Goal: Task Accomplishment & Management: Manage account settings

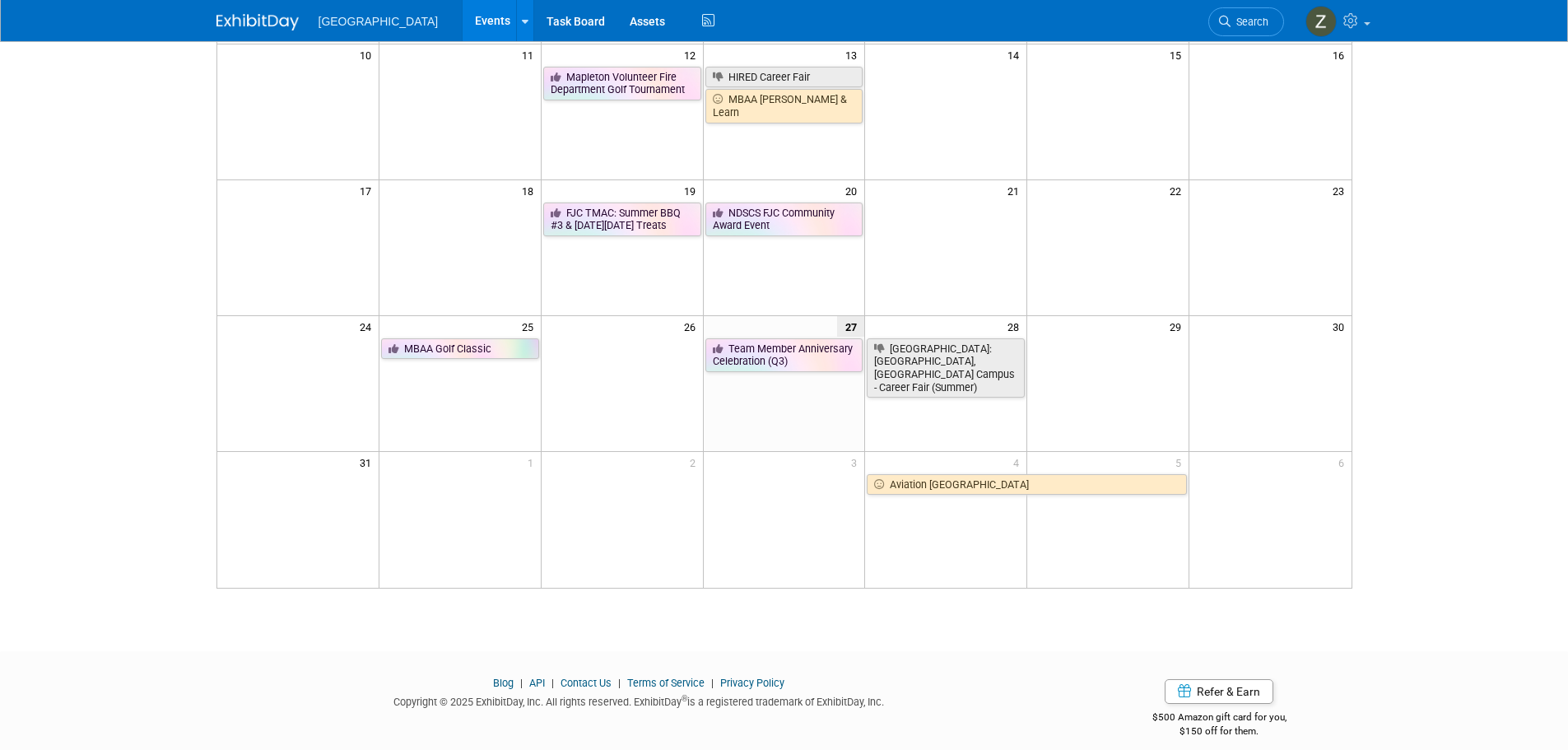
scroll to position [411, 0]
click at [1258, 18] on span "Search" at bounding box center [1250, 22] width 38 height 12
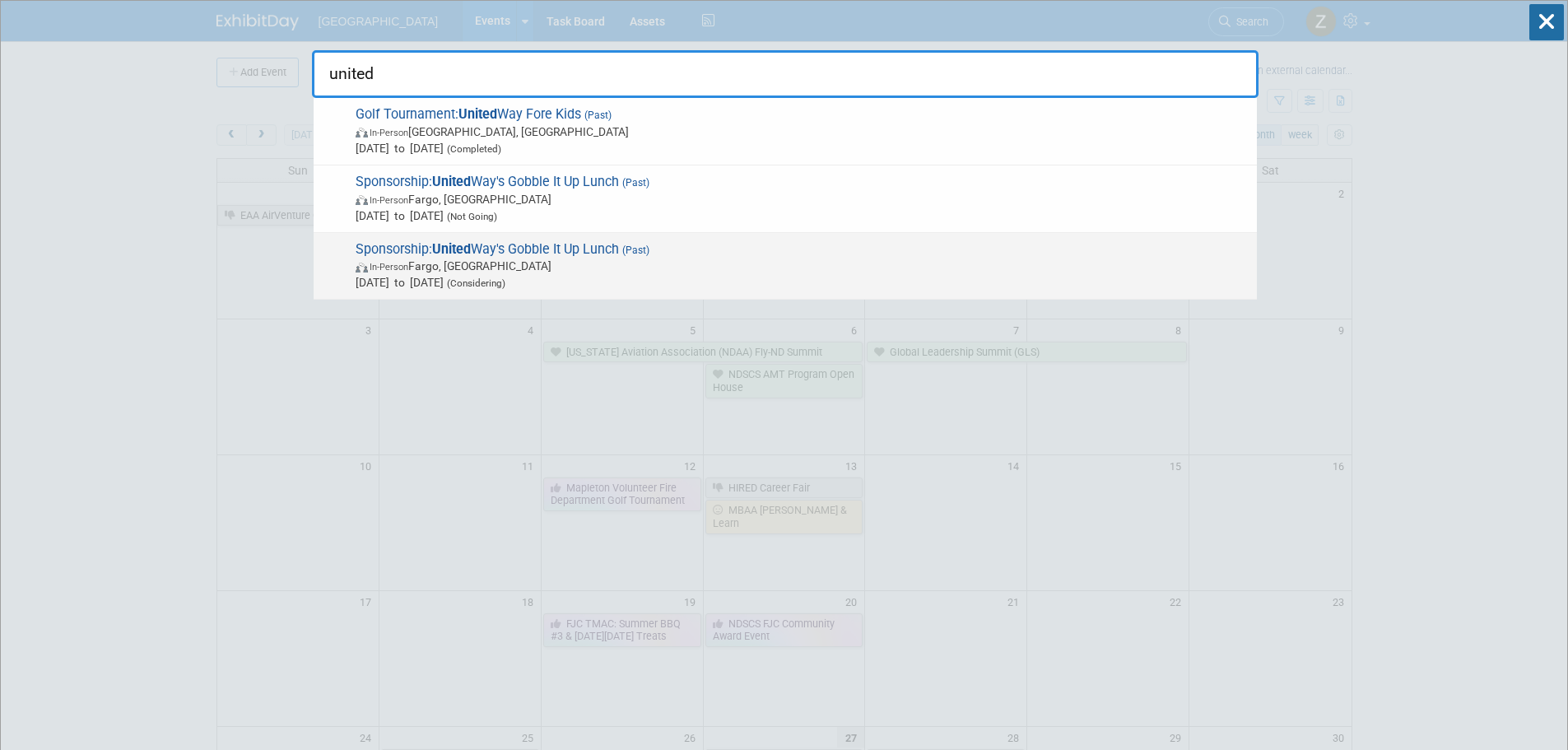
type input "united"
click at [421, 268] on span "In-Person Fargo, ND" at bounding box center [803, 266] width 894 height 16
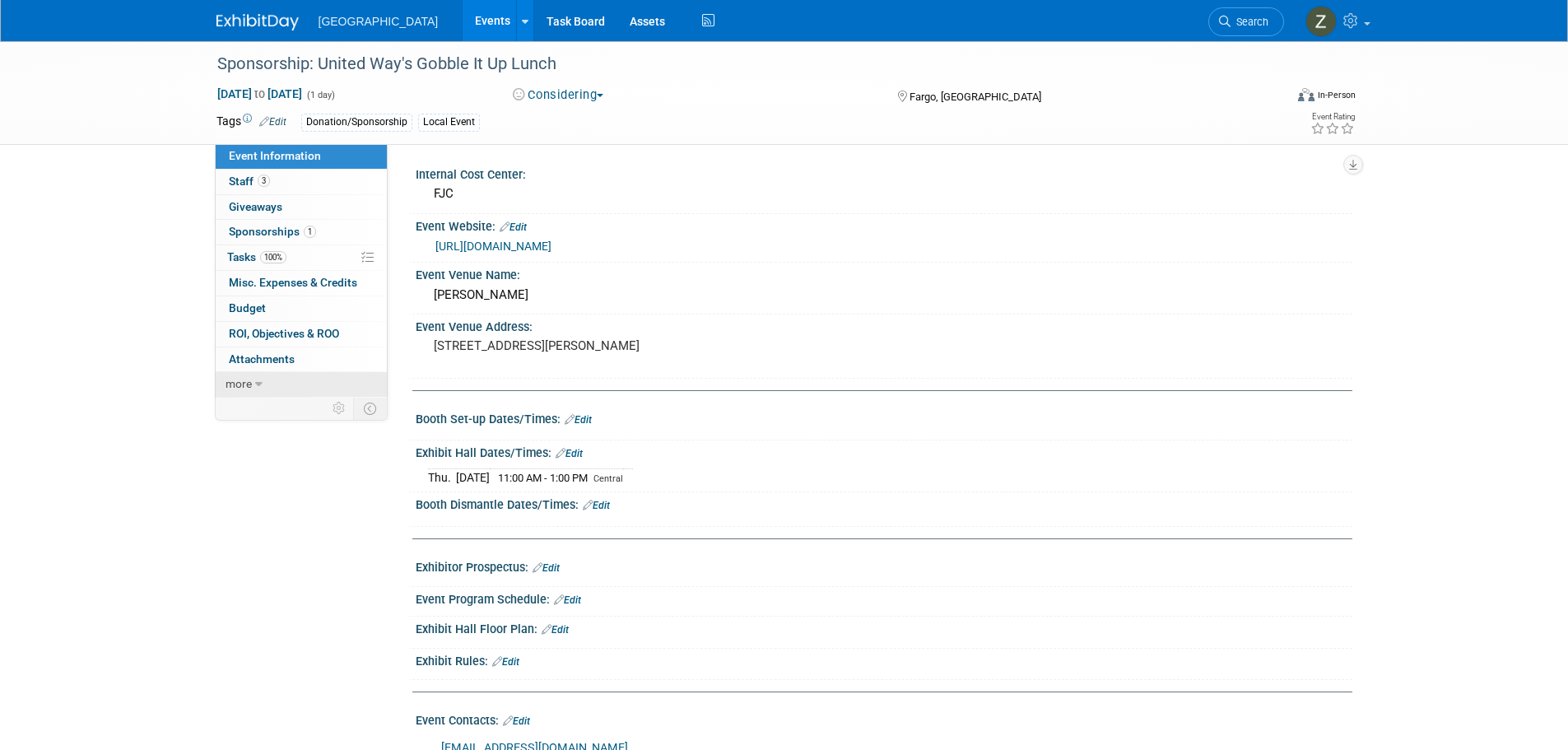
click at [243, 389] on span "more" at bounding box center [239, 384] width 26 height 13
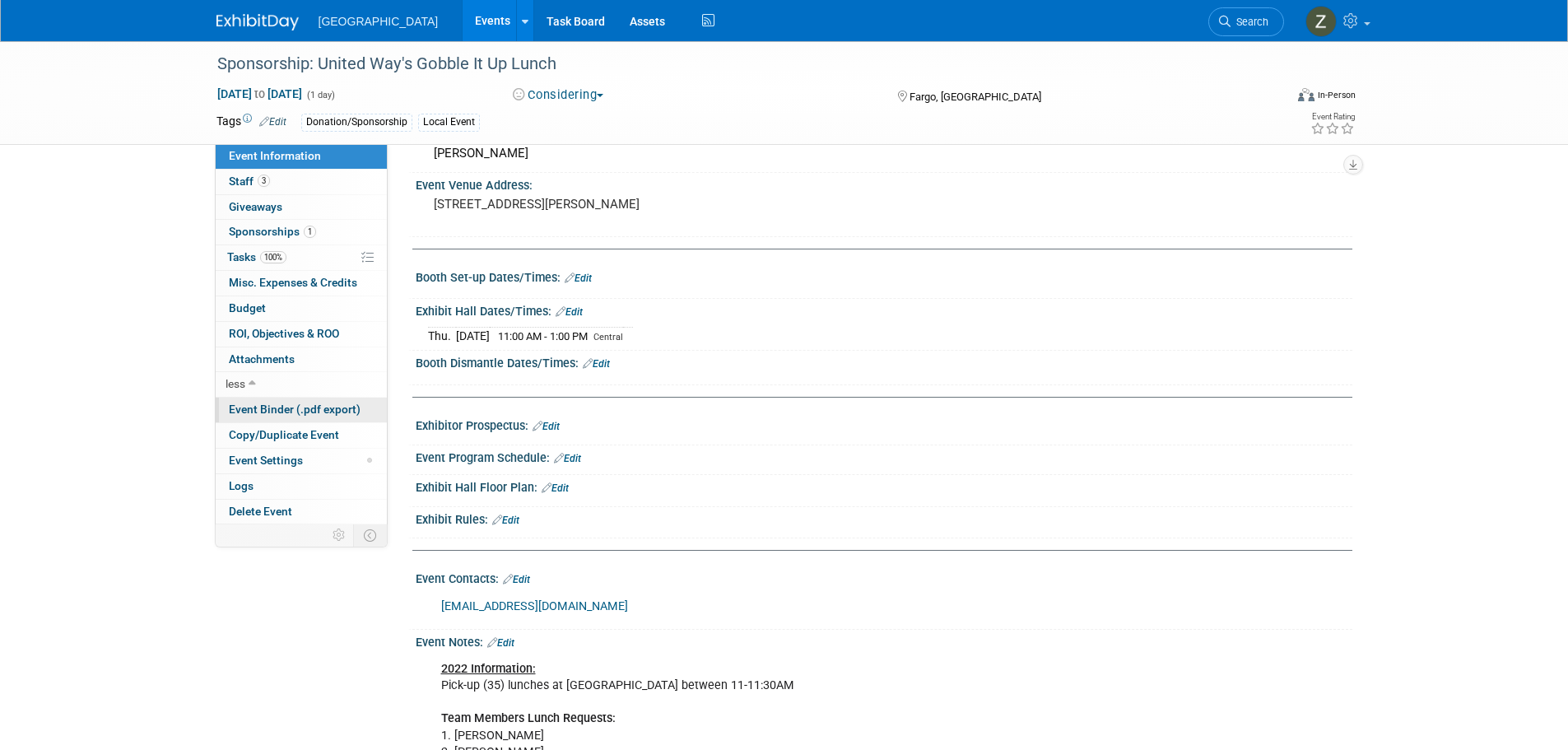
scroll to position [329, 0]
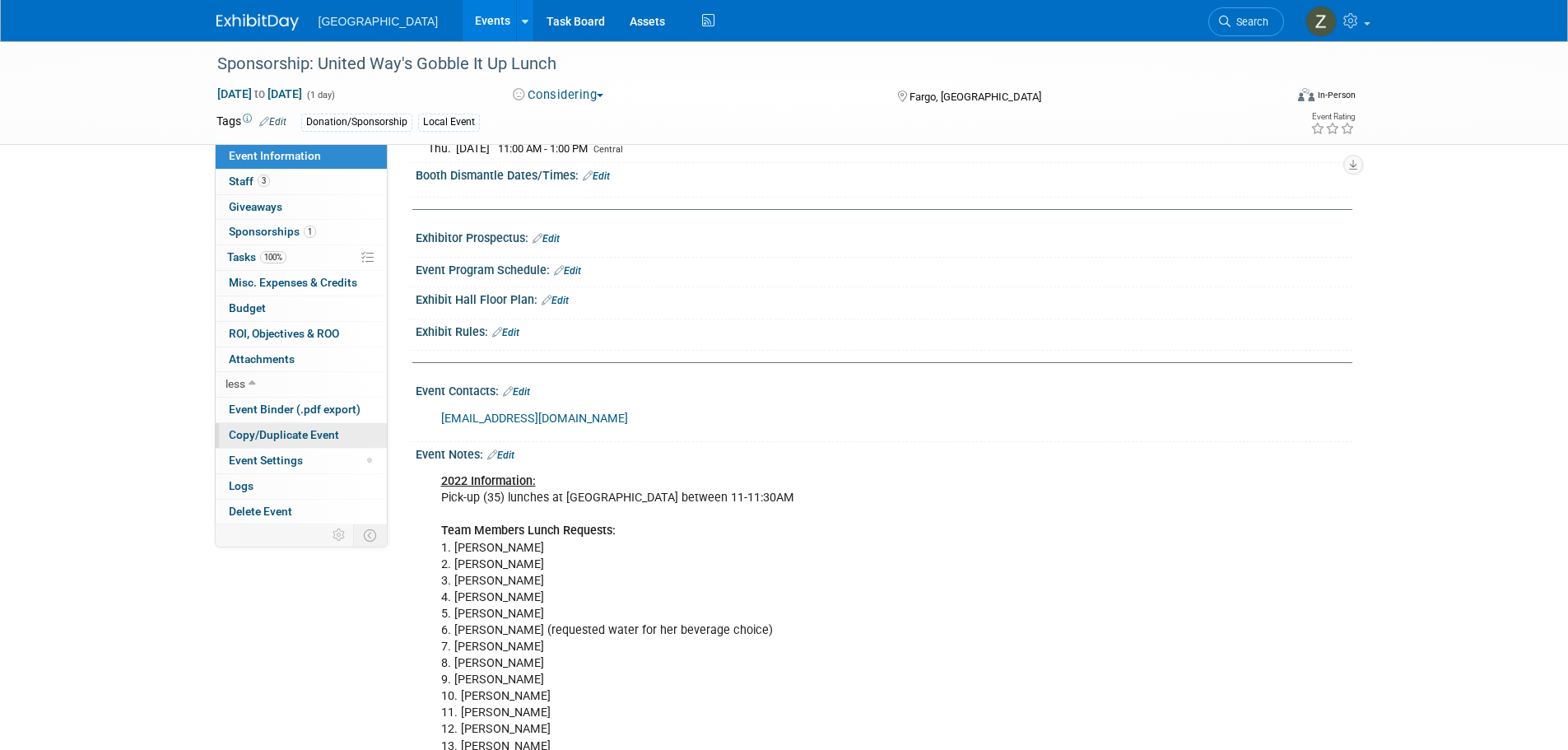
click at [279, 438] on span "Copy/Duplicate Event" at bounding box center [283, 434] width 110 height 13
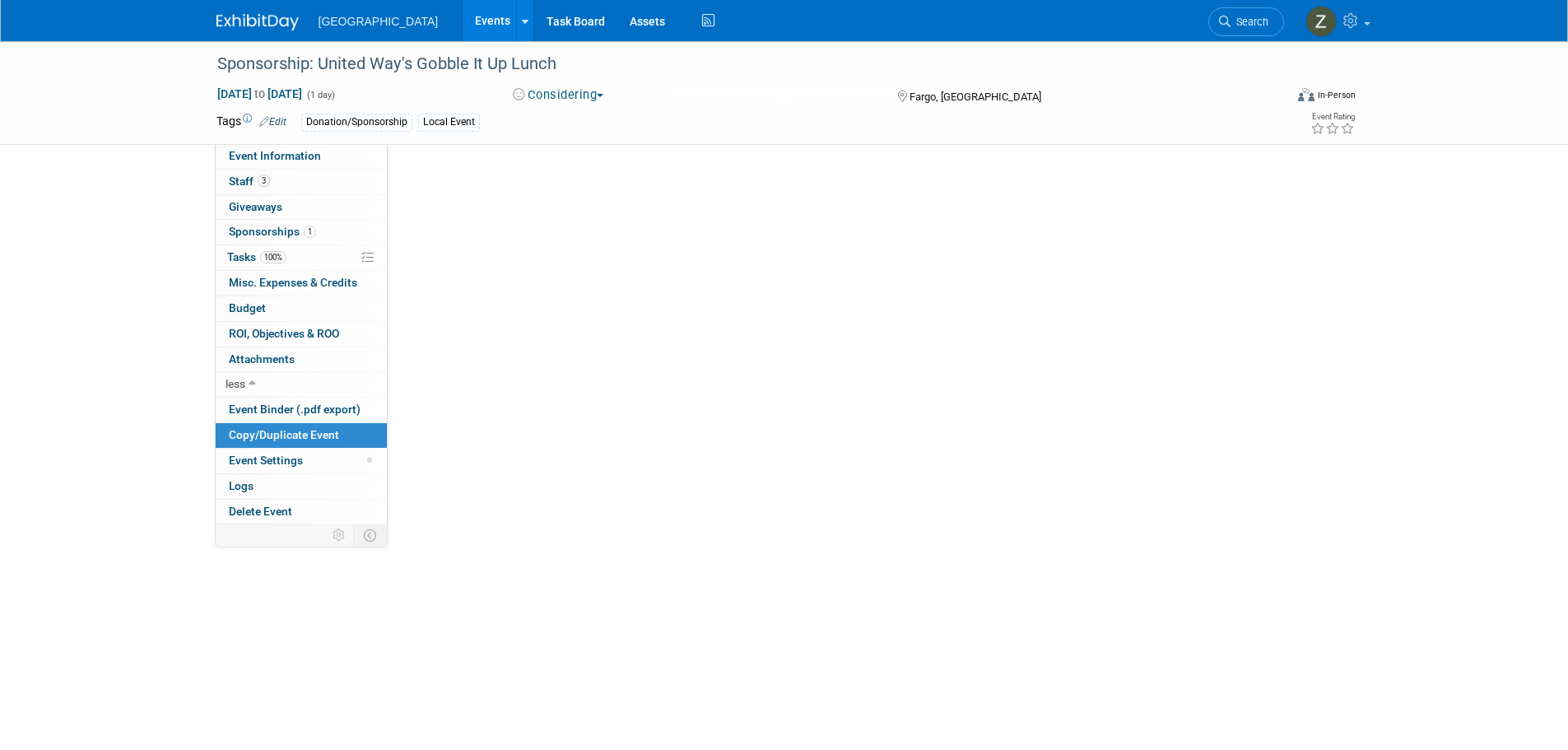
scroll to position [0, 0]
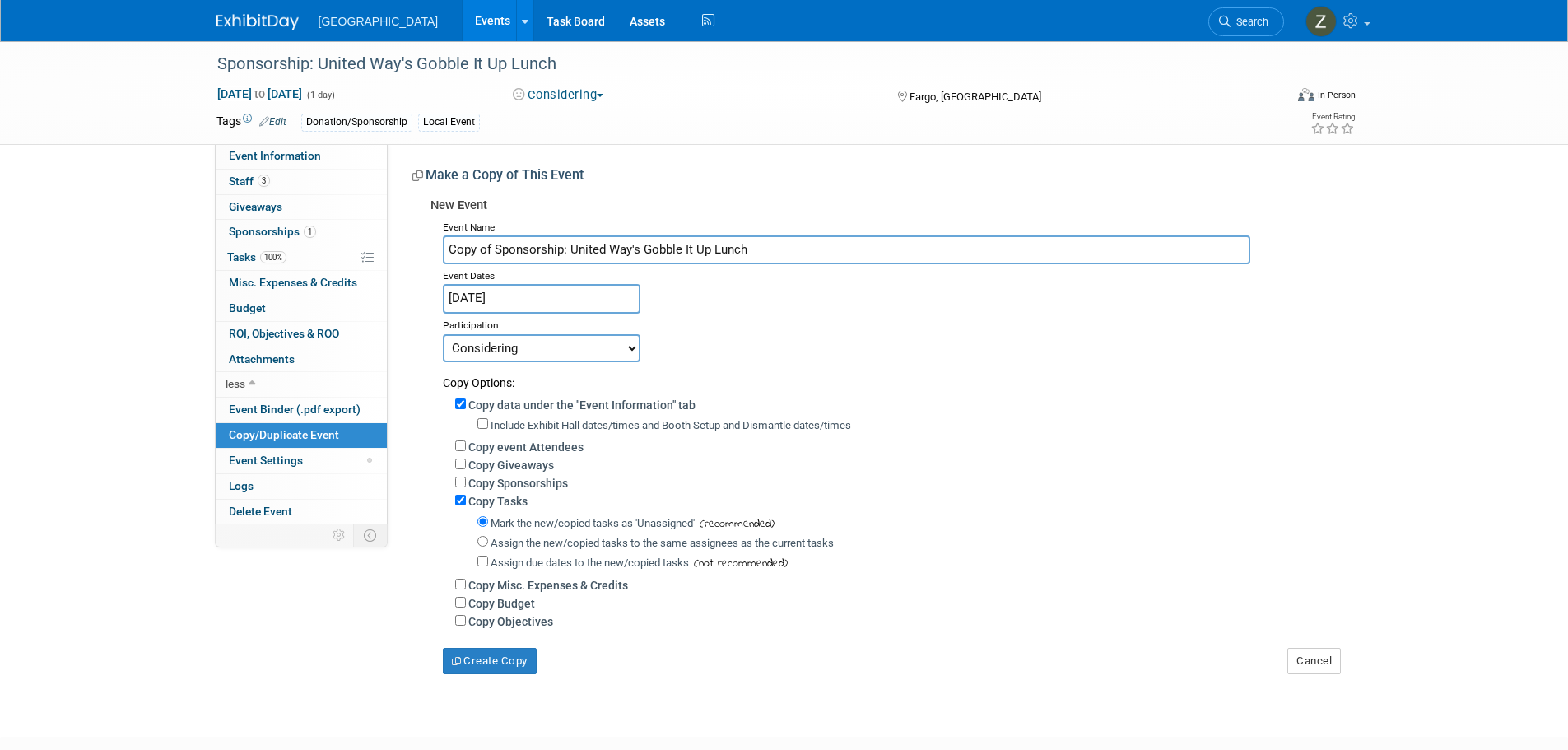
drag, startPoint x: 566, startPoint y: 249, endPoint x: 394, endPoint y: 242, distance: 172.1
click at [394, 242] on div "Internal Cost Center: FJC Event Website: Edit https://unitedwaycassclay.org/eve…" at bounding box center [870, 409] width 965 height 530
click at [453, 254] on input "United Way's Gobble It Up Lunch" at bounding box center [847, 249] width 808 height 29
type input "United Way's Gobble It Up Lunch"
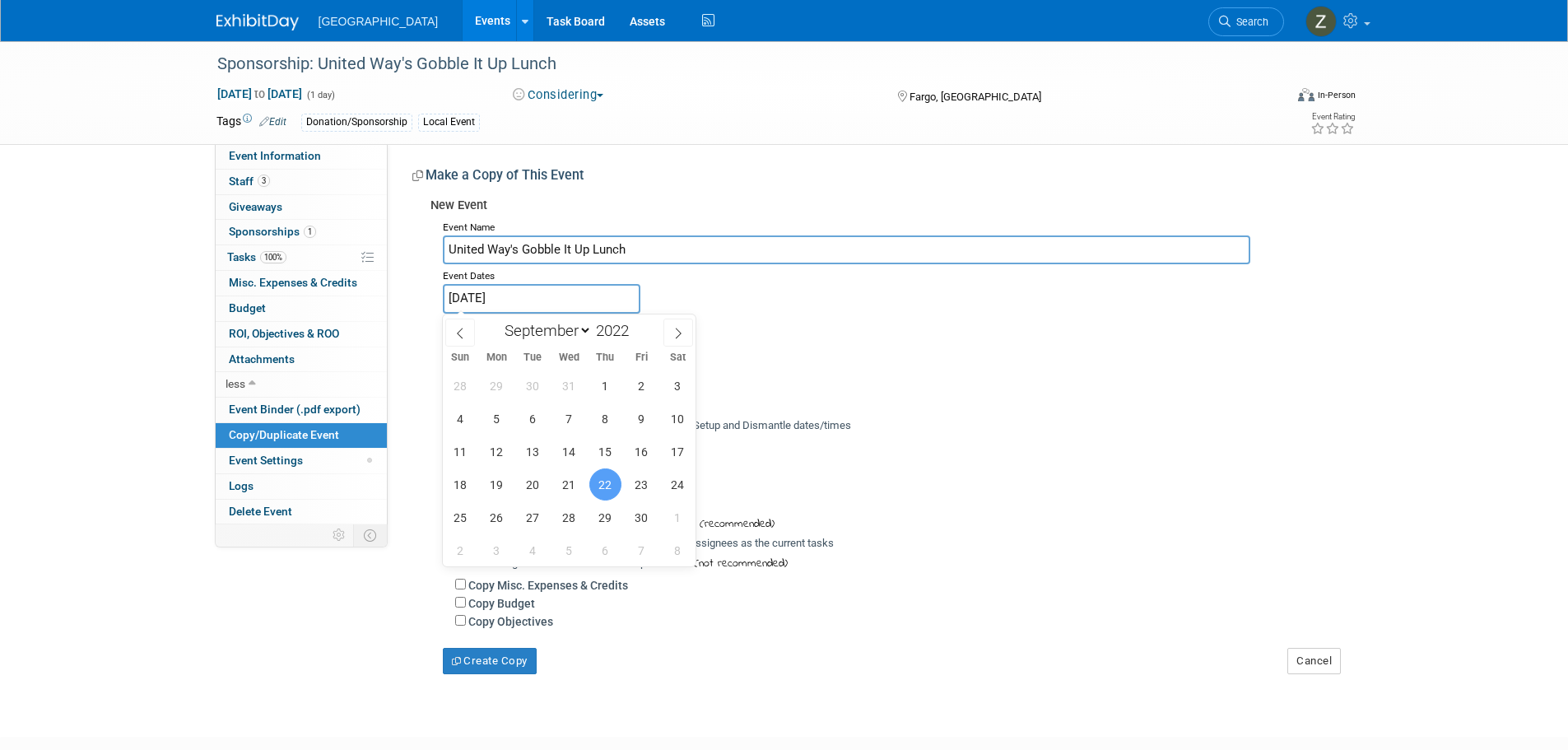
click at [512, 300] on input "Sep 22, 2022" at bounding box center [542, 298] width 197 height 29
click at [638, 324] on span at bounding box center [635, 326] width 11 height 10
type input "2025"
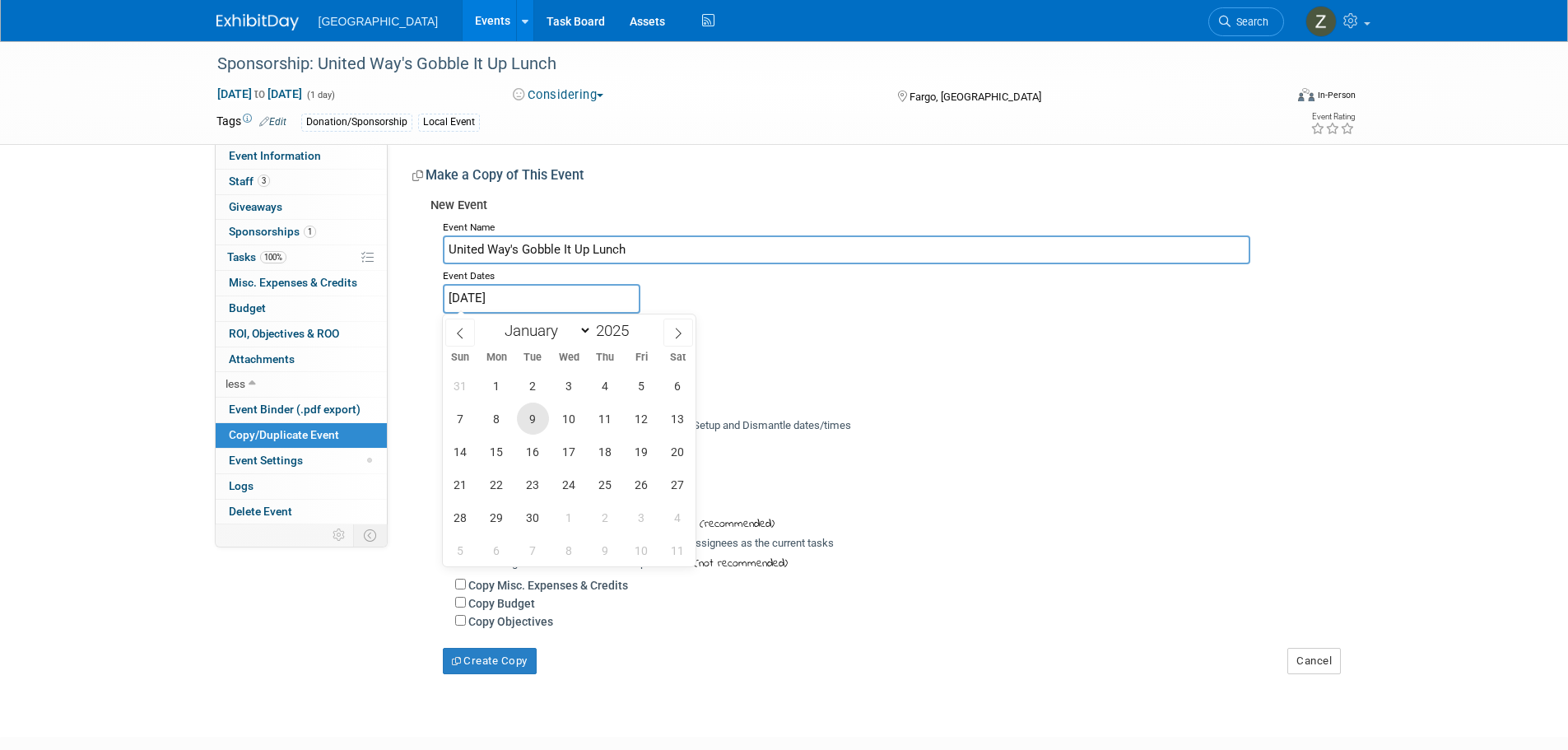
click at [533, 425] on span "9" at bounding box center [532, 418] width 32 height 32
type input "Sep 9, 2025"
click at [533, 425] on span "9" at bounding box center [532, 418] width 32 height 32
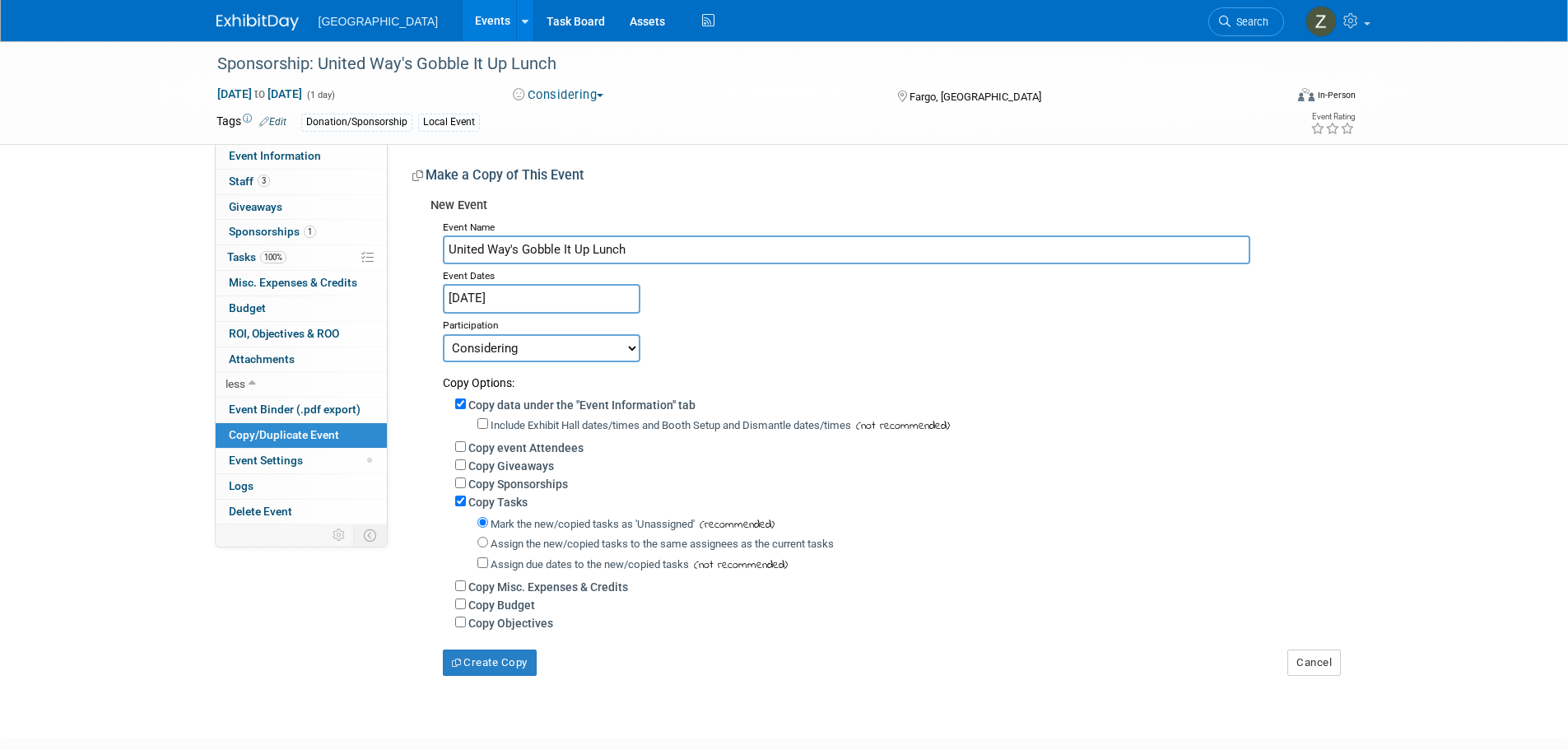
click at [512, 353] on select "Committed Considering Not Going Canceled Completed" at bounding box center [542, 348] width 197 height 28
select select "3"
click at [443, 334] on select "Committed Considering Not Going Canceled Completed" at bounding box center [542, 348] width 197 height 28
click at [500, 548] on label "Assign the new/copied tasks to the same assignees as the current tasks" at bounding box center [662, 544] width 344 height 12
click at [488, 547] on input "Assign the new/copied tasks to the same assignees as the current tasks" at bounding box center [483, 542] width 10 height 10
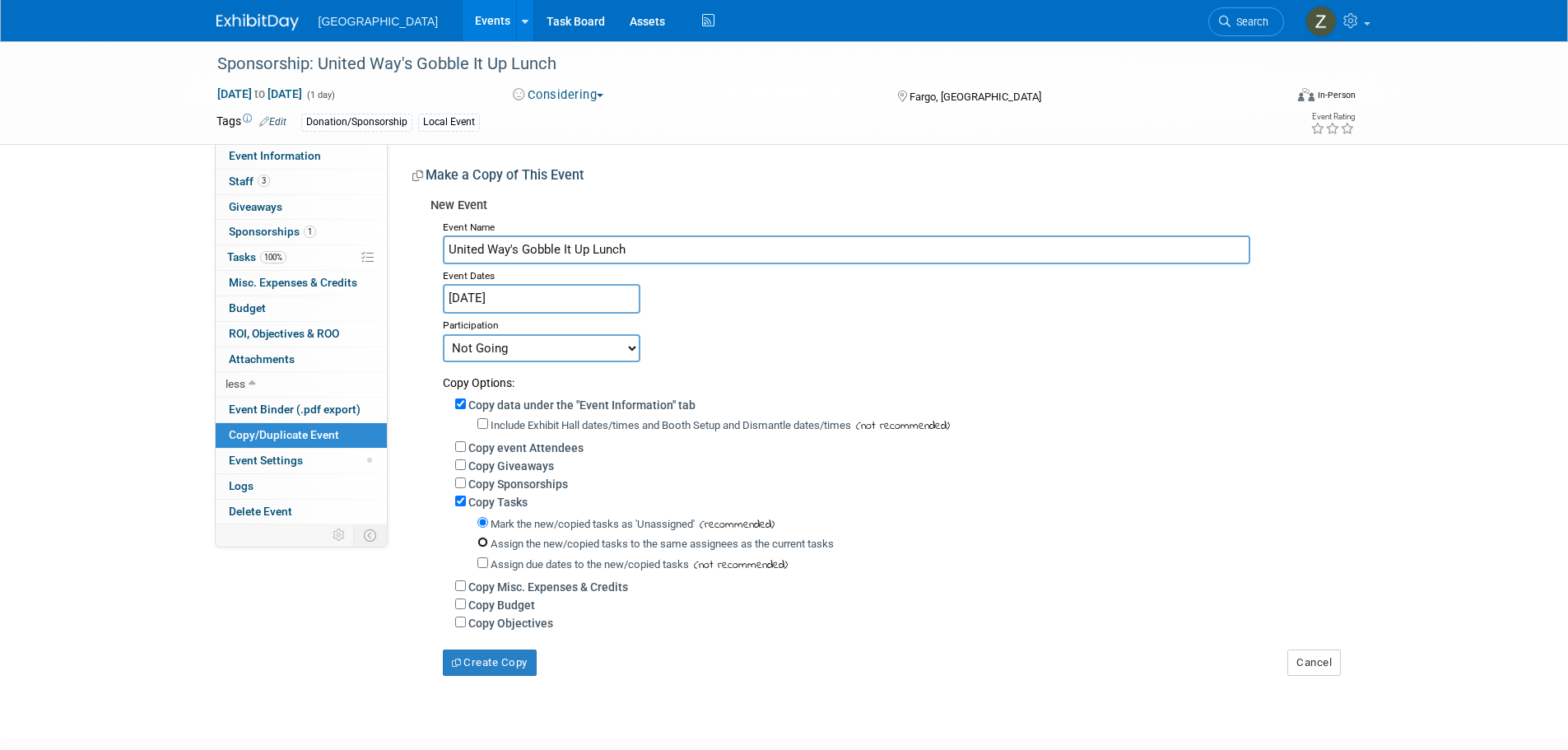
radio input "true"
click at [491, 612] on label "Copy Budget" at bounding box center [501, 605] width 67 height 13
click at [466, 610] on input "Copy Budget" at bounding box center [461, 604] width 10 height 10
checkbox input "true"
click at [487, 665] on button "Create Copy" at bounding box center [490, 663] width 94 height 26
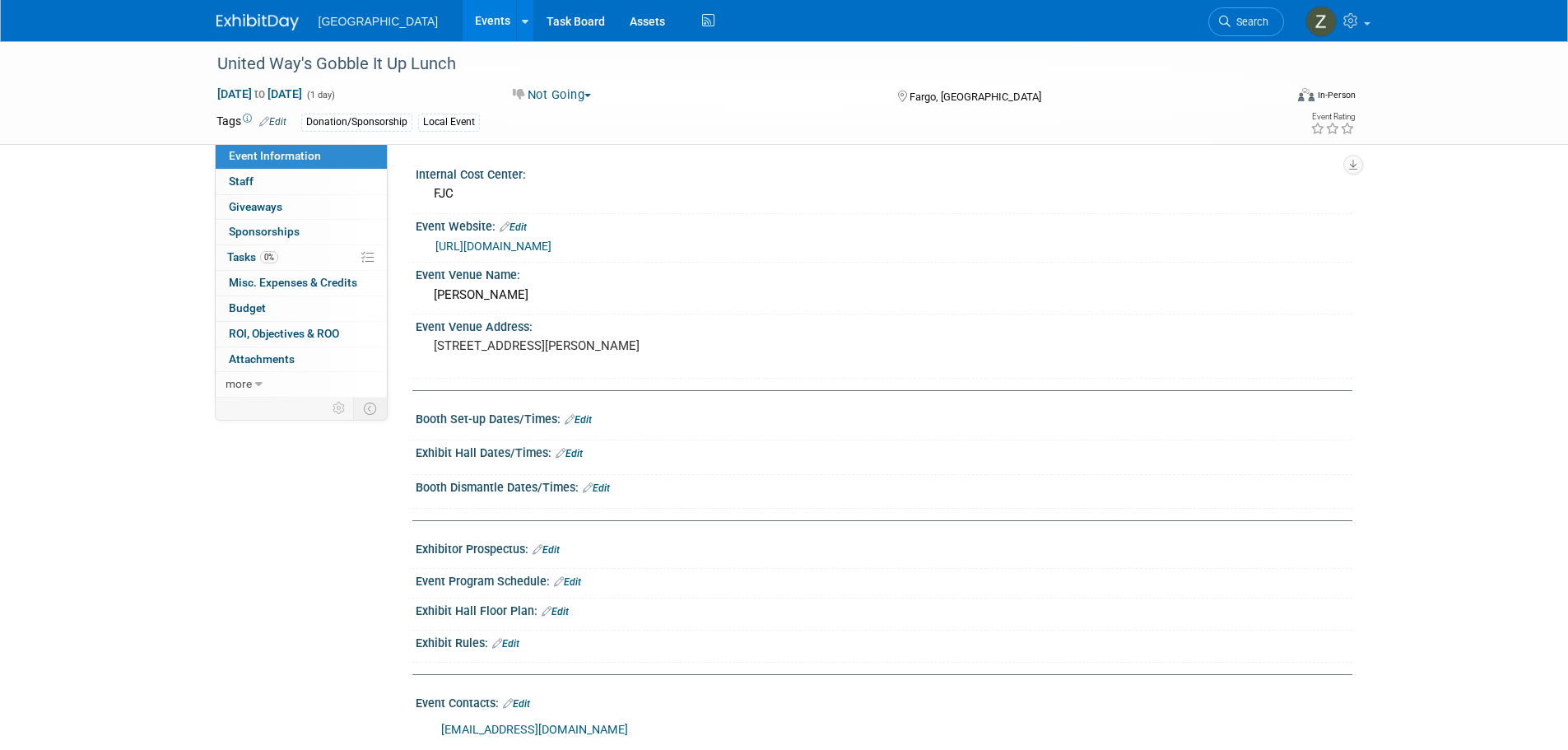
click at [519, 223] on link "Edit" at bounding box center [513, 227] width 27 height 11
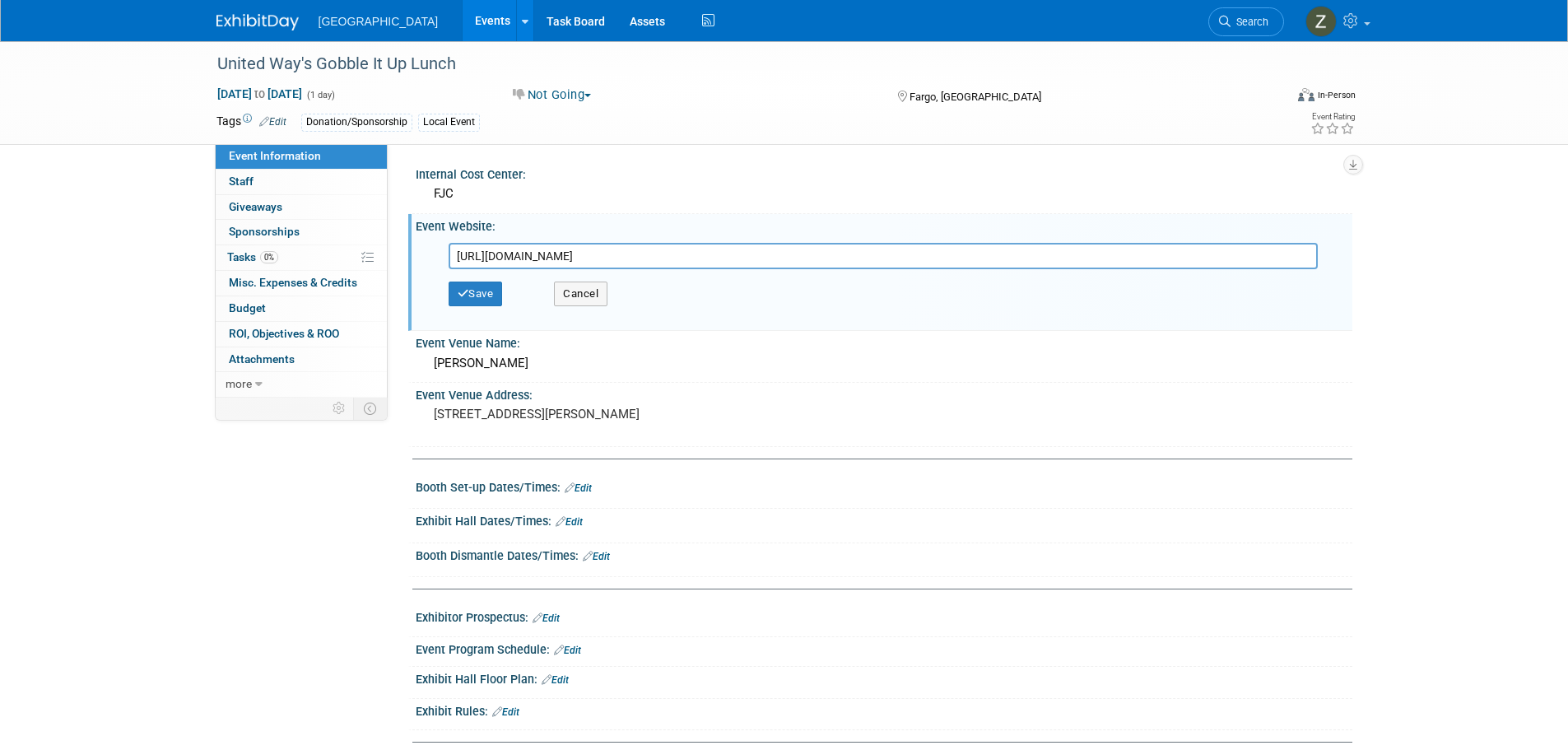
scroll to position [0, 1953]
type input "https://epledge.uwcc.net/comm/AndarTrack.jsp?A=384470493E2B6856692B7E3E&OA=6A5E…"
click at [478, 292] on button "Save" at bounding box center [475, 294] width 55 height 25
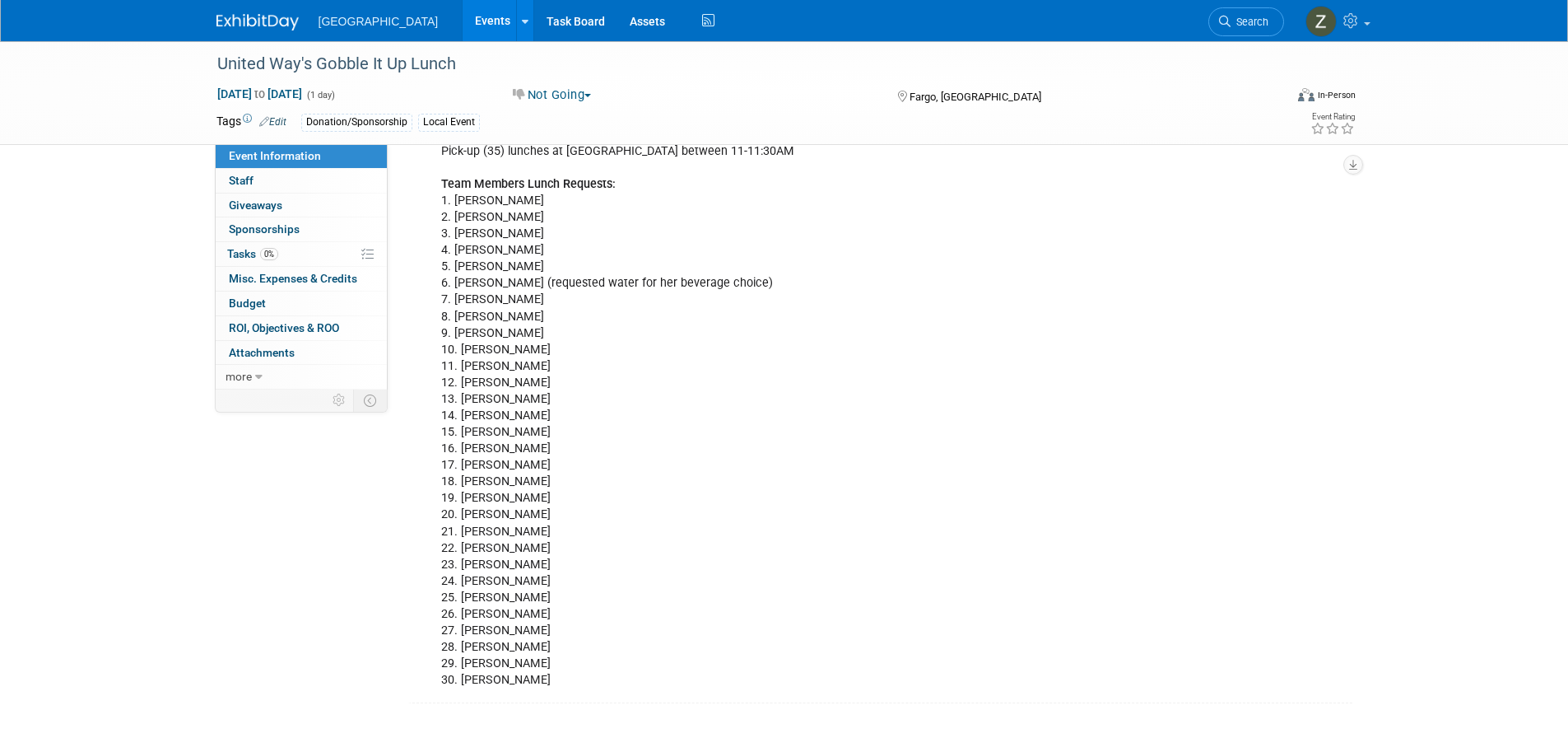
scroll to position [577, 0]
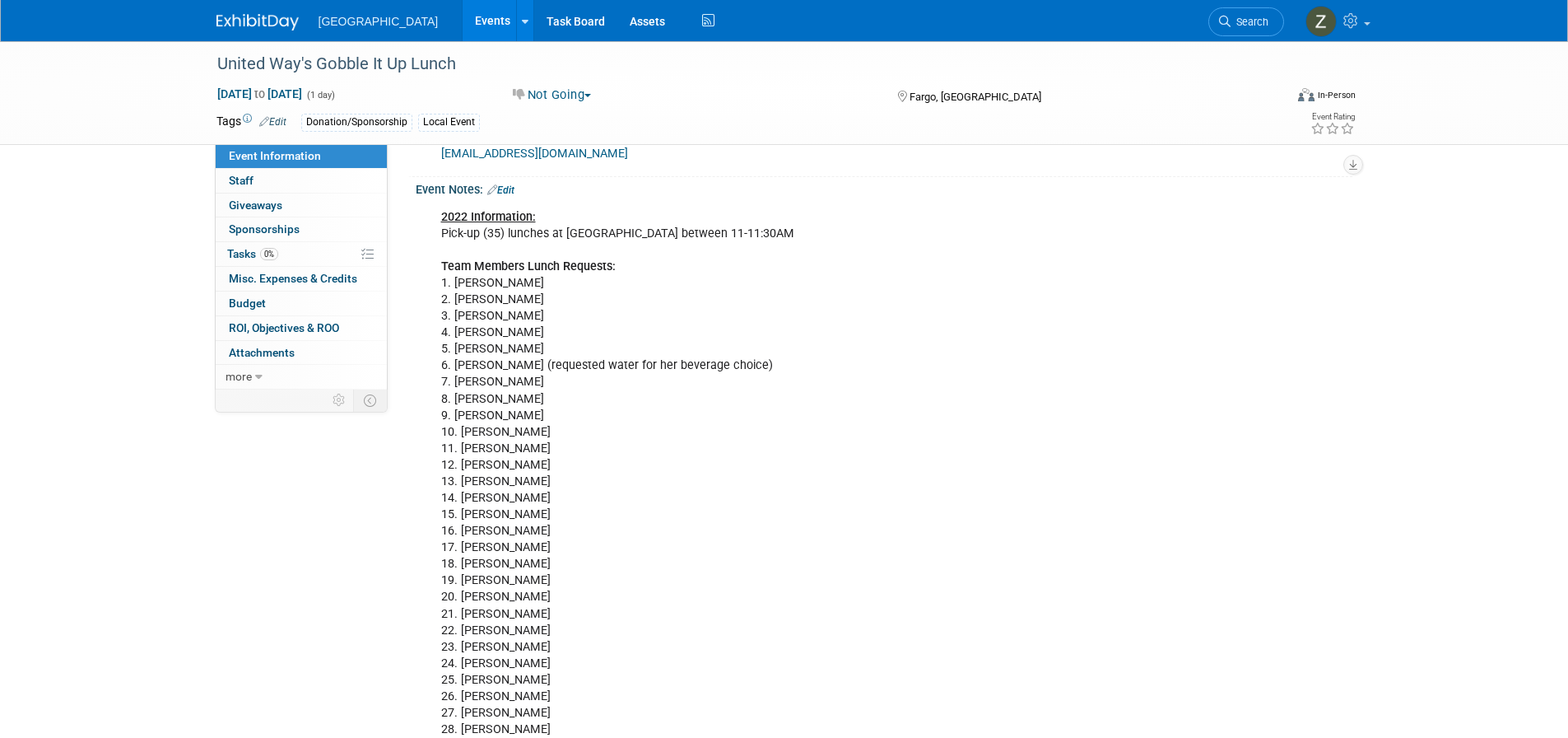
click at [512, 196] on link "Edit" at bounding box center [500, 190] width 27 height 11
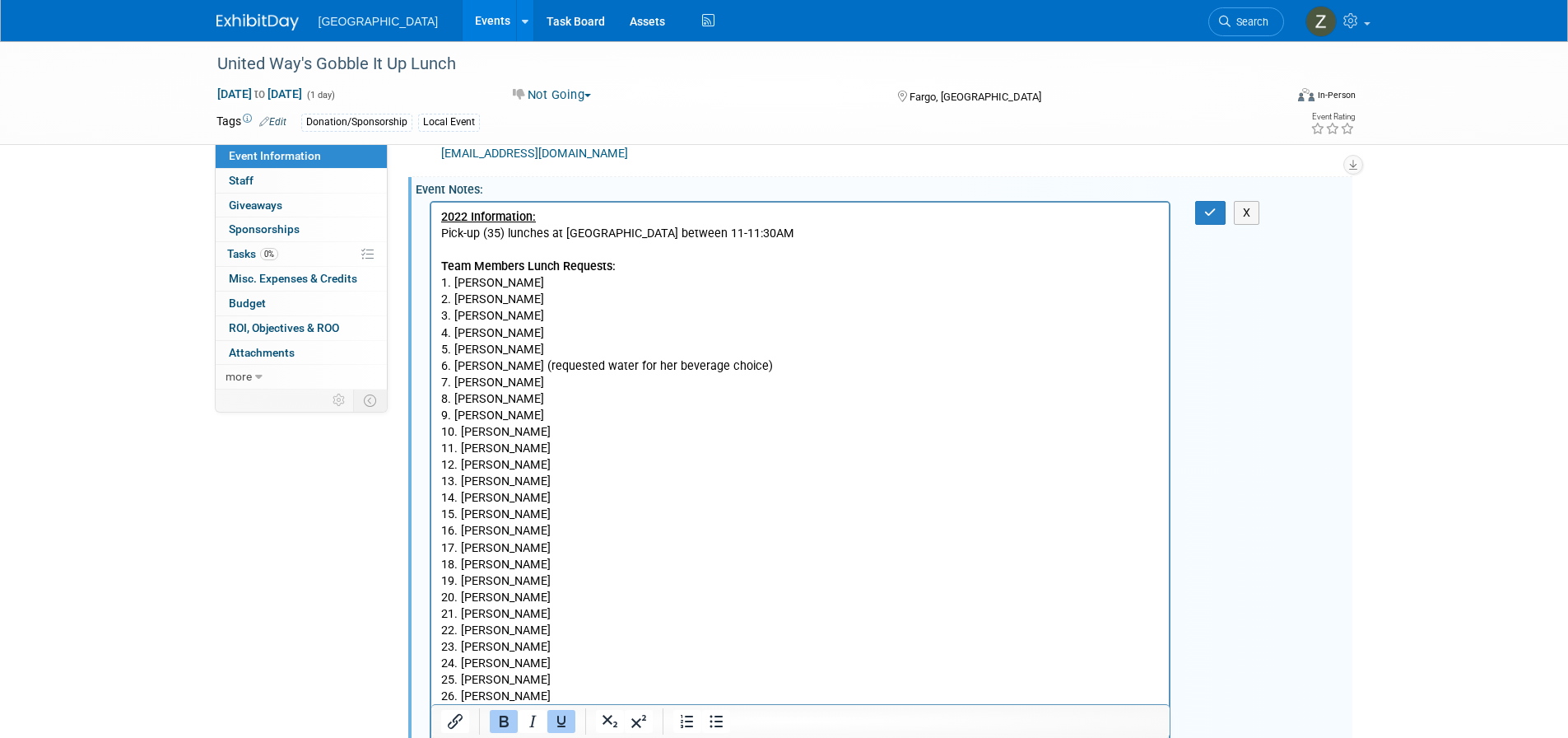
scroll to position [0, 0]
click at [532, 304] on p "2022 Information: Pick-up (35) lunches at Northport Hornbachers between 11-11:3…" at bounding box center [800, 489] width 719 height 562
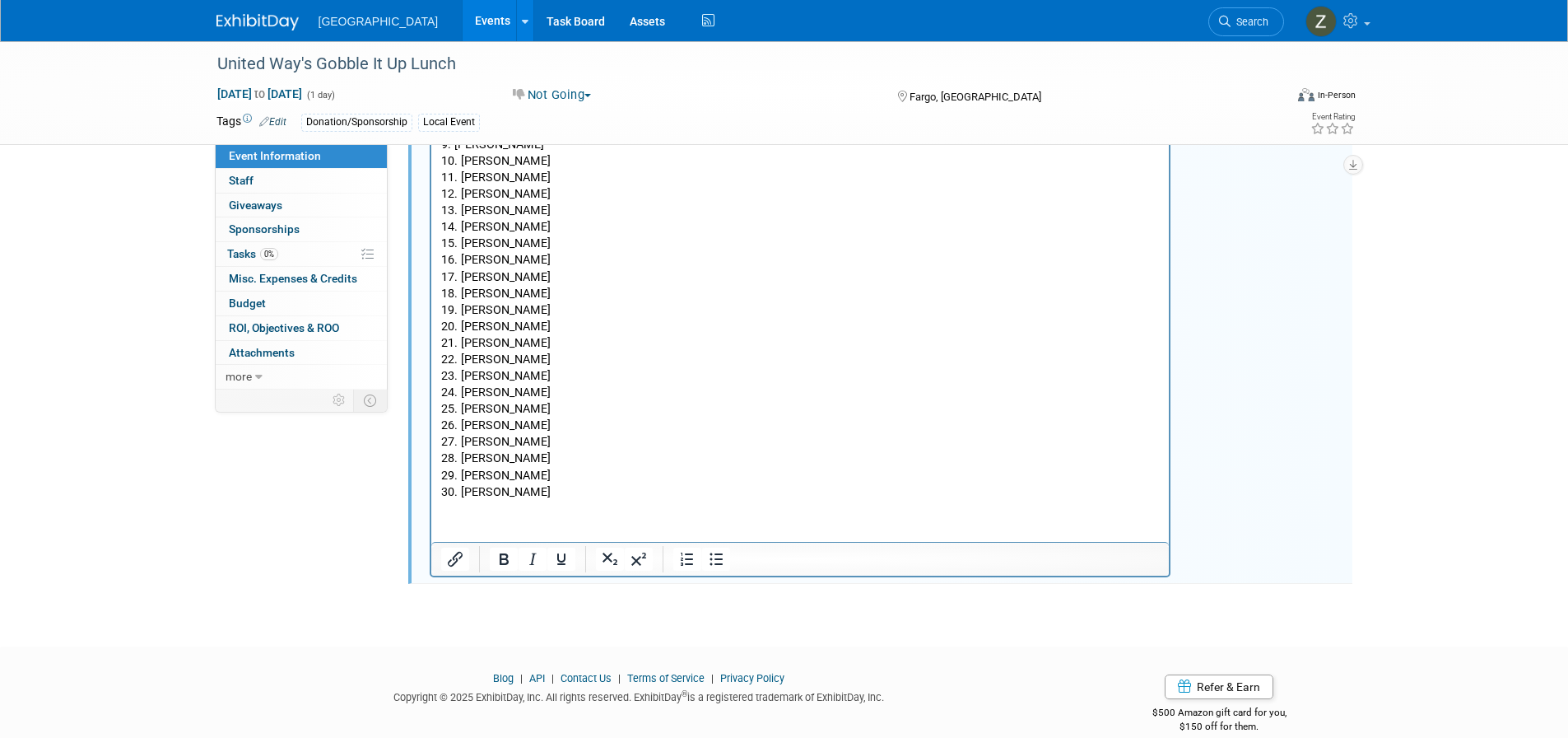
scroll to position [861, 0]
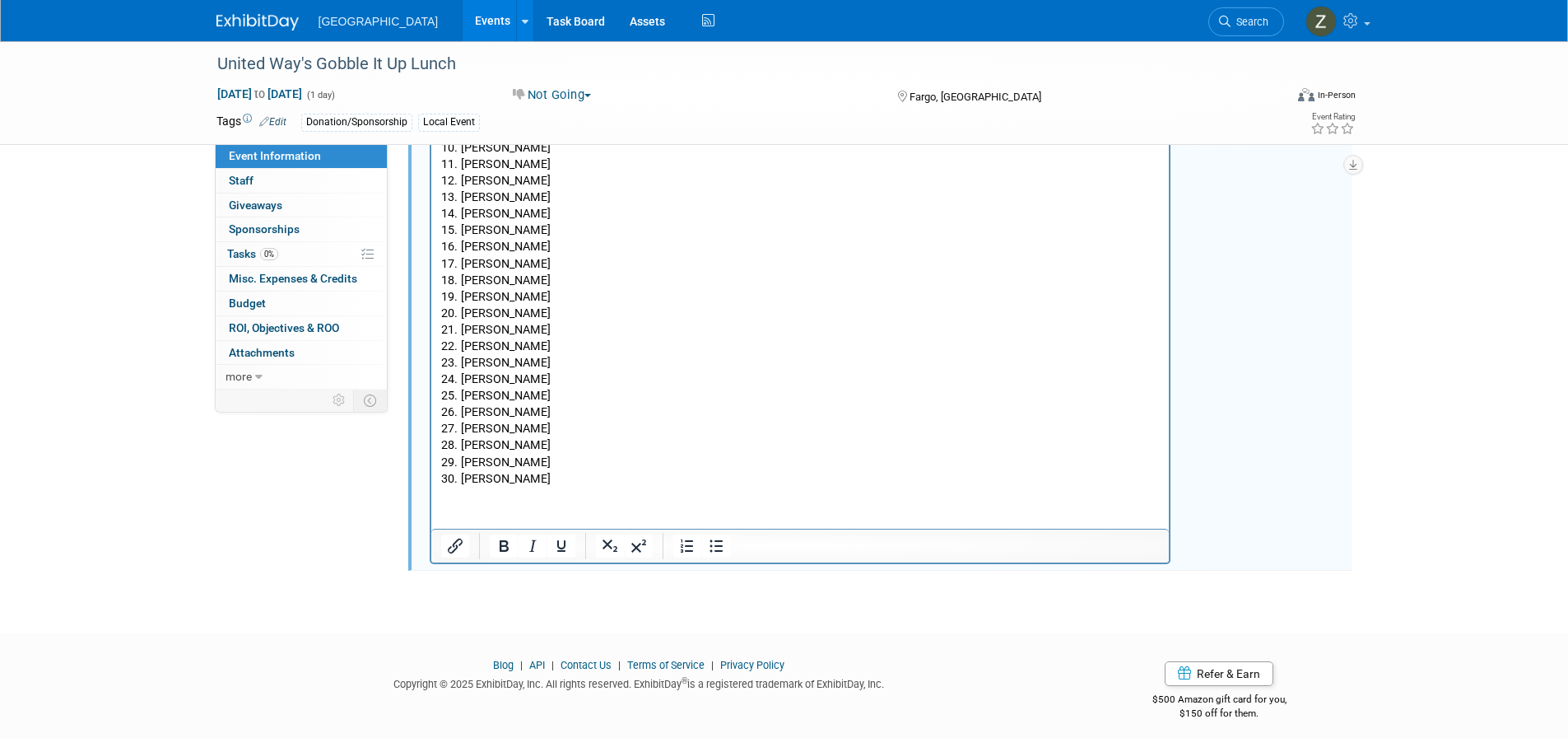
drag, startPoint x: 551, startPoint y: 497, endPoint x: 490, endPoint y: 226, distance: 277.8
click at [490, 226] on html "2022 Information: Pick-up (35) lunches at Northport Hornbachers between 11-11:3…" at bounding box center [799, 203] width 739 height 569
click at [558, 303] on p "2022 Information: Pick-up (35) lunches at Northport Hornbachers between 11-11:3…" at bounding box center [800, 205] width 719 height 562
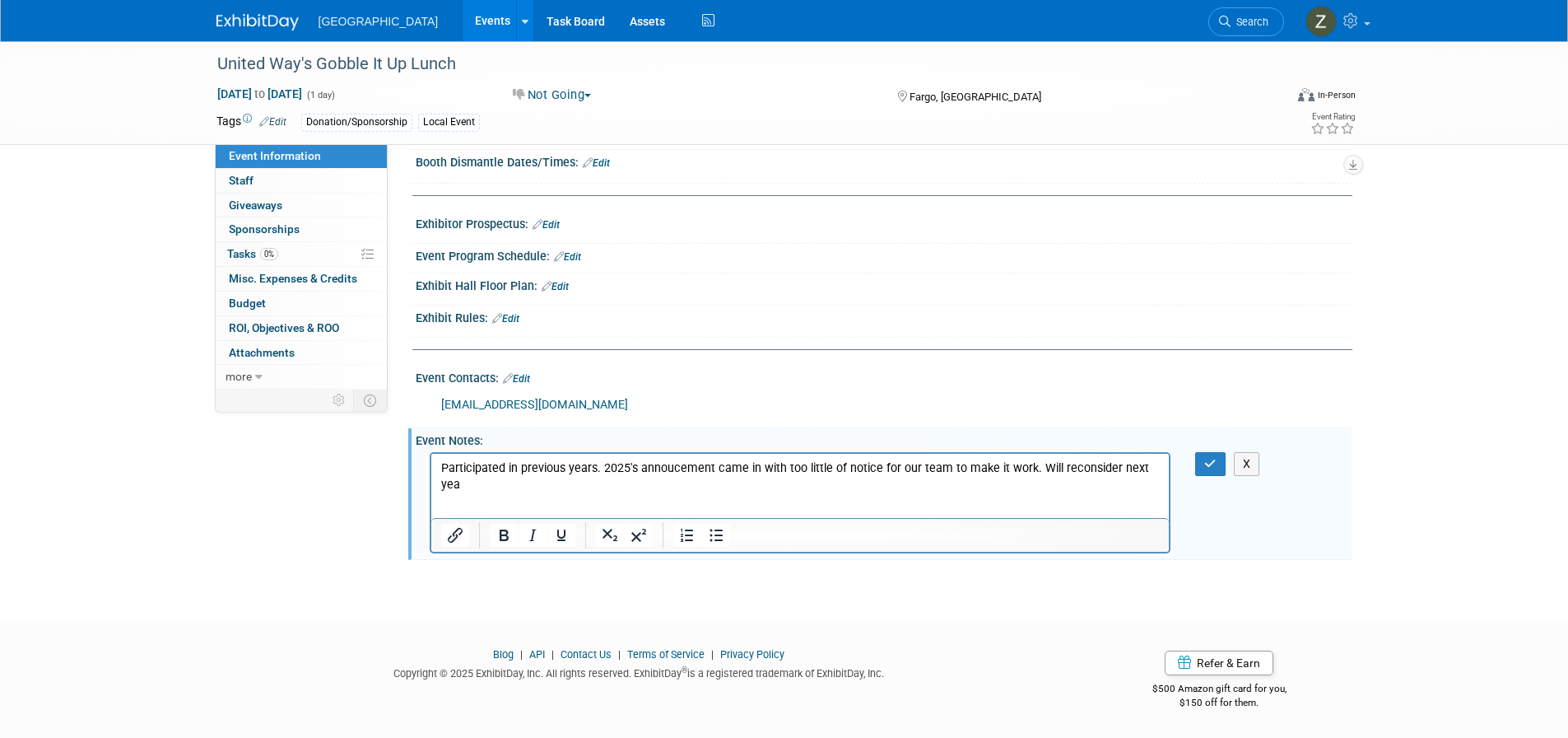
scroll to position [358, 0]
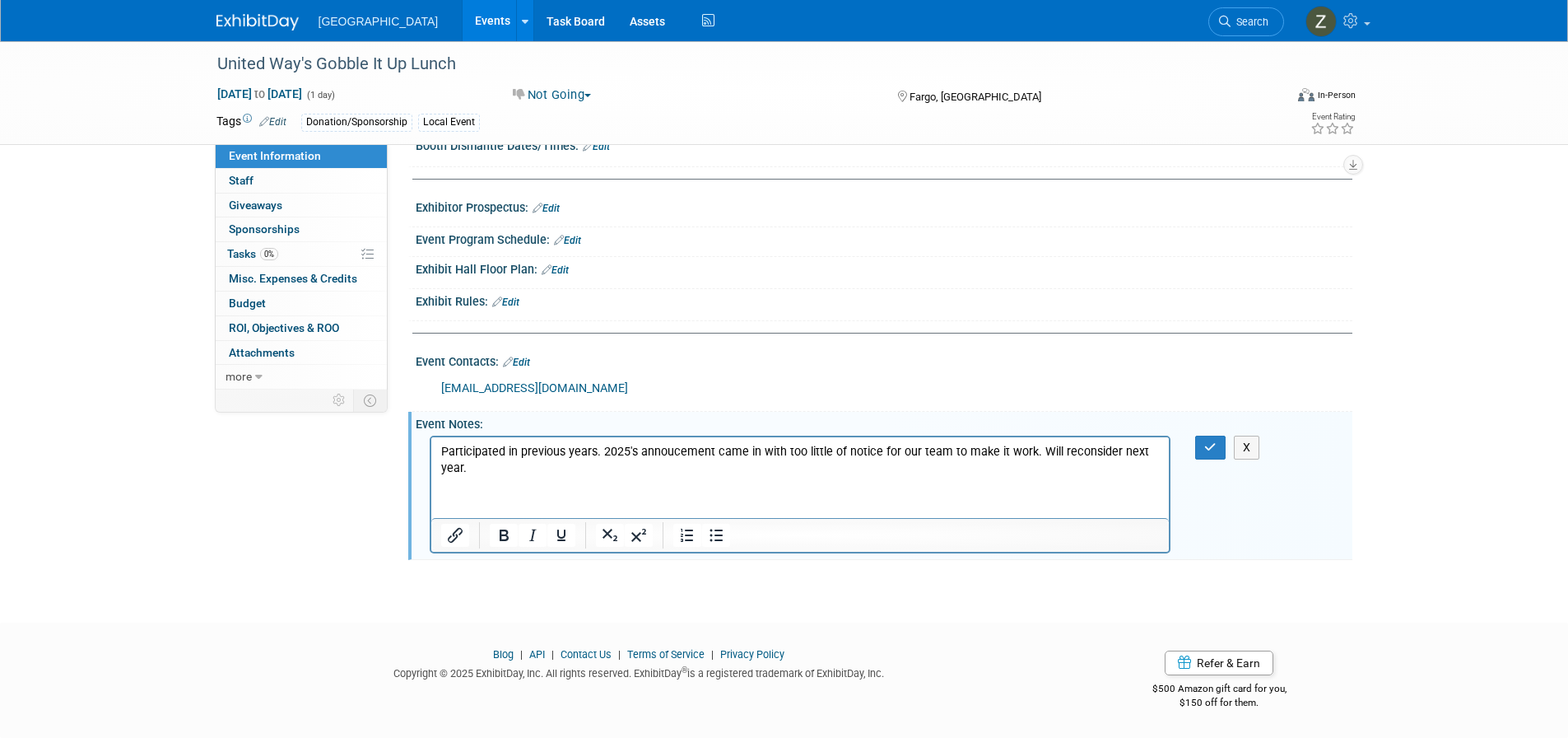
click at [1211, 463] on div "2022 Information: Pick-up (35) lunches at Northport Hornbachers between 11-11:3…" at bounding box center [884, 493] width 937 height 124
click at [1205, 439] on button "button" at bounding box center [1210, 448] width 30 height 24
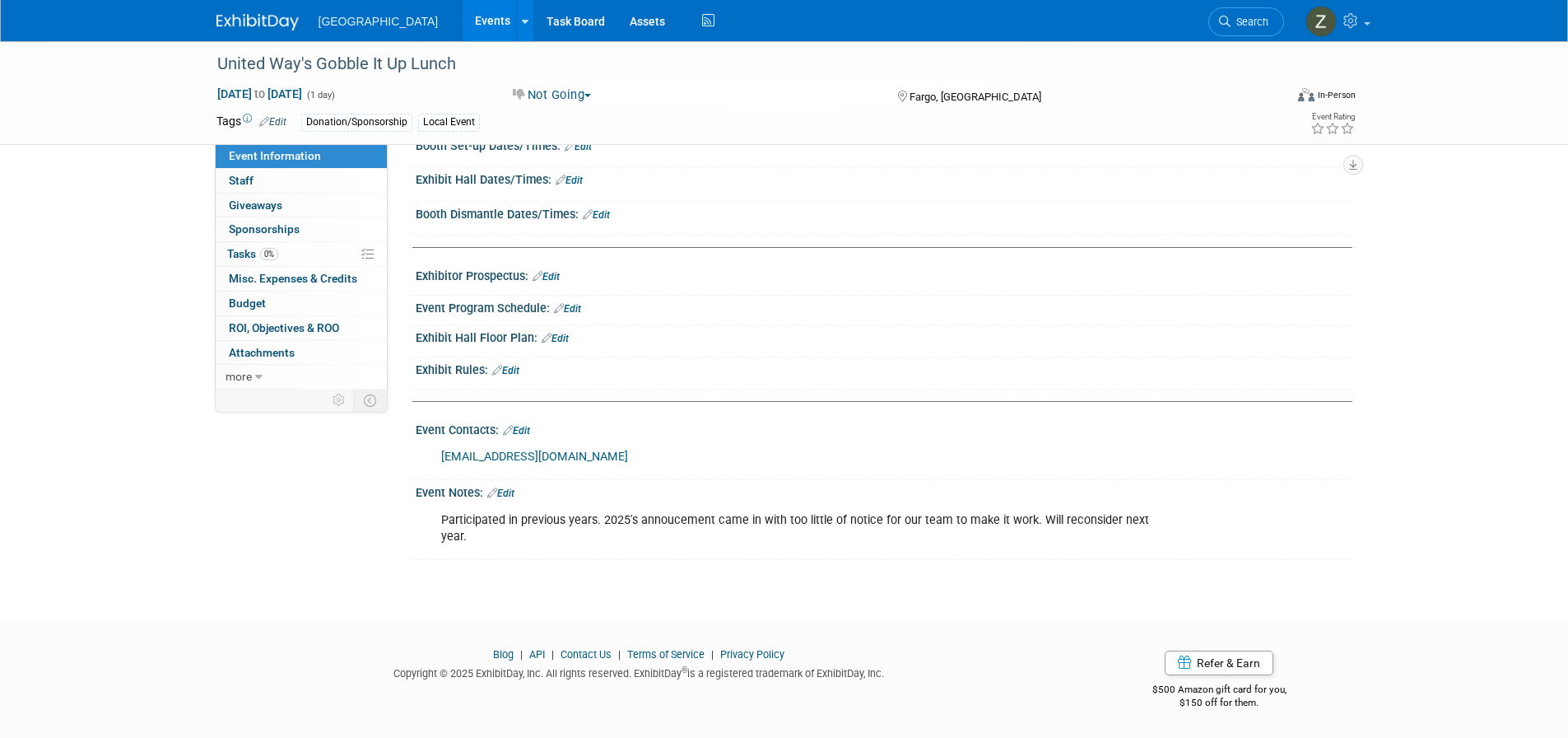
scroll to position [289, 0]
click at [292, 193] on link "0 Staff 0" at bounding box center [301, 181] width 171 height 24
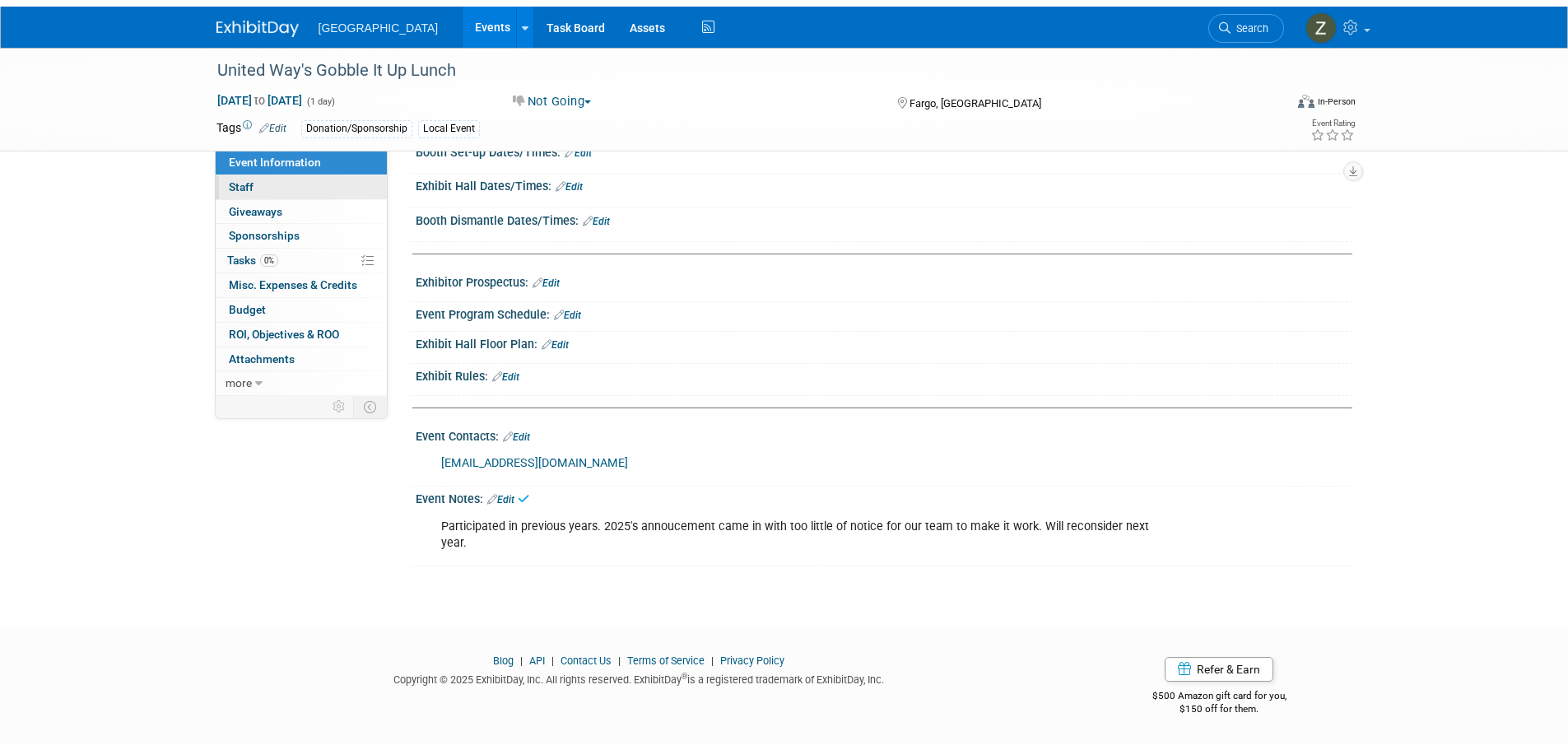
scroll to position [0, 0]
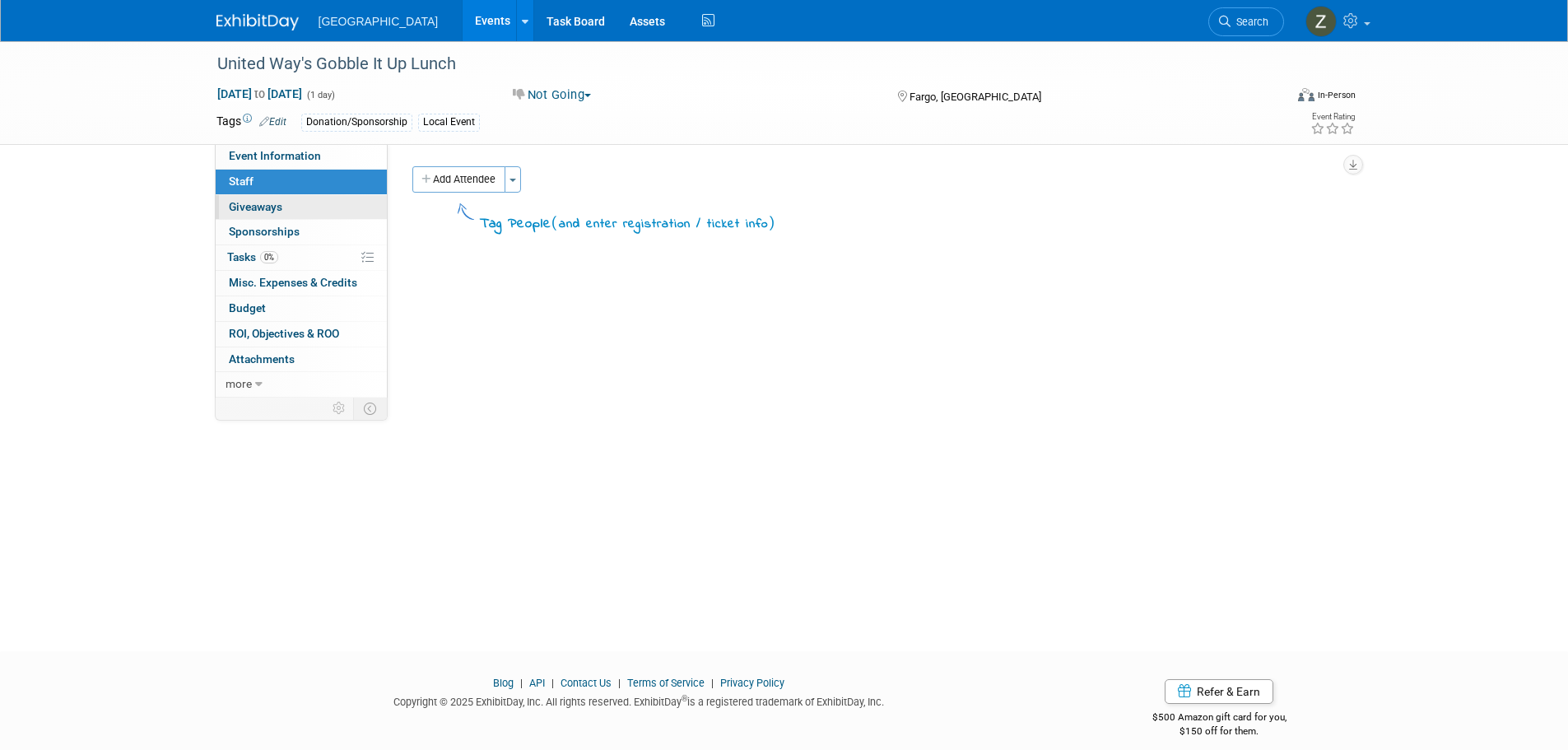
click at [307, 204] on link "0 Giveaways 0" at bounding box center [301, 207] width 171 height 25
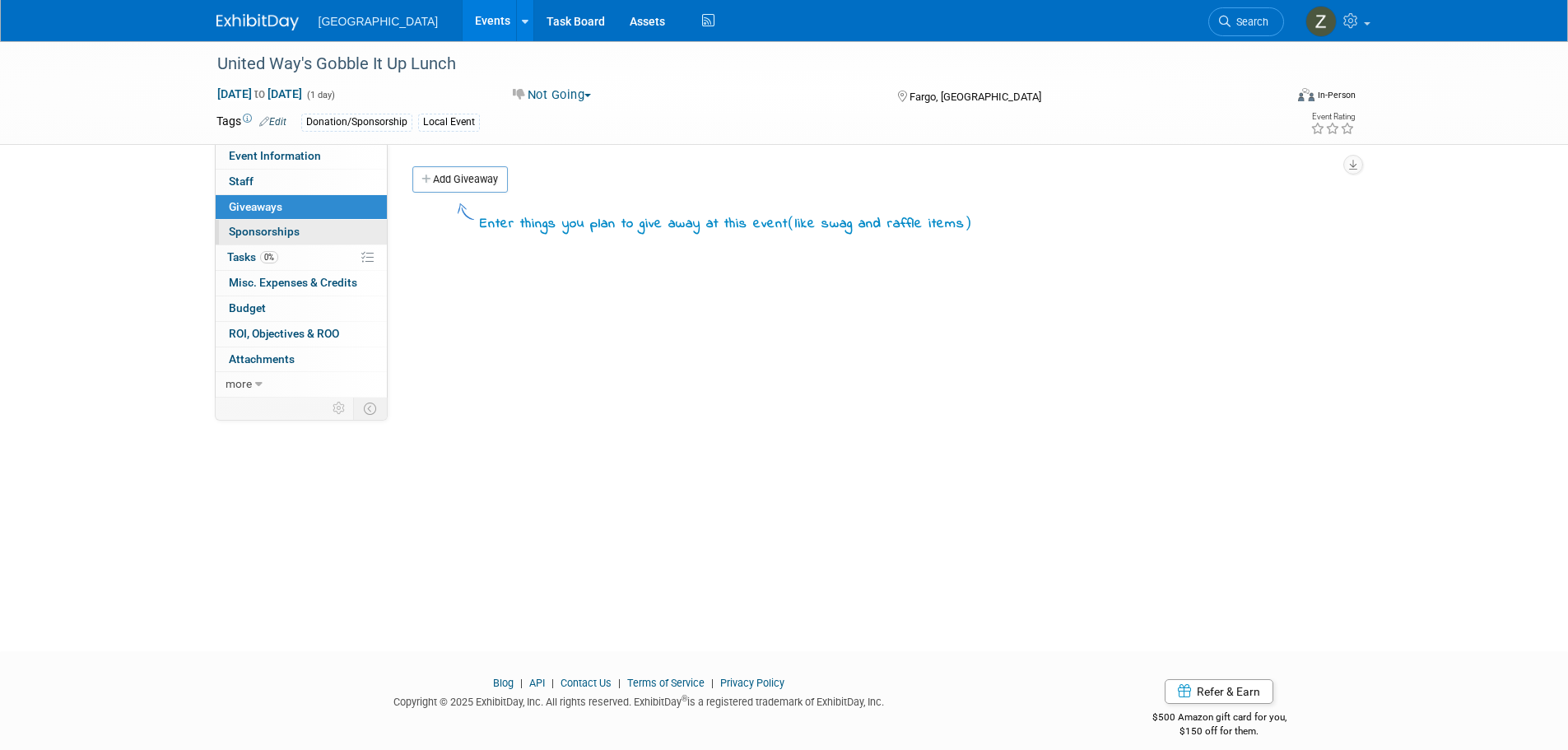
click at [291, 225] on span "Sponsorships 0" at bounding box center [264, 231] width 71 height 13
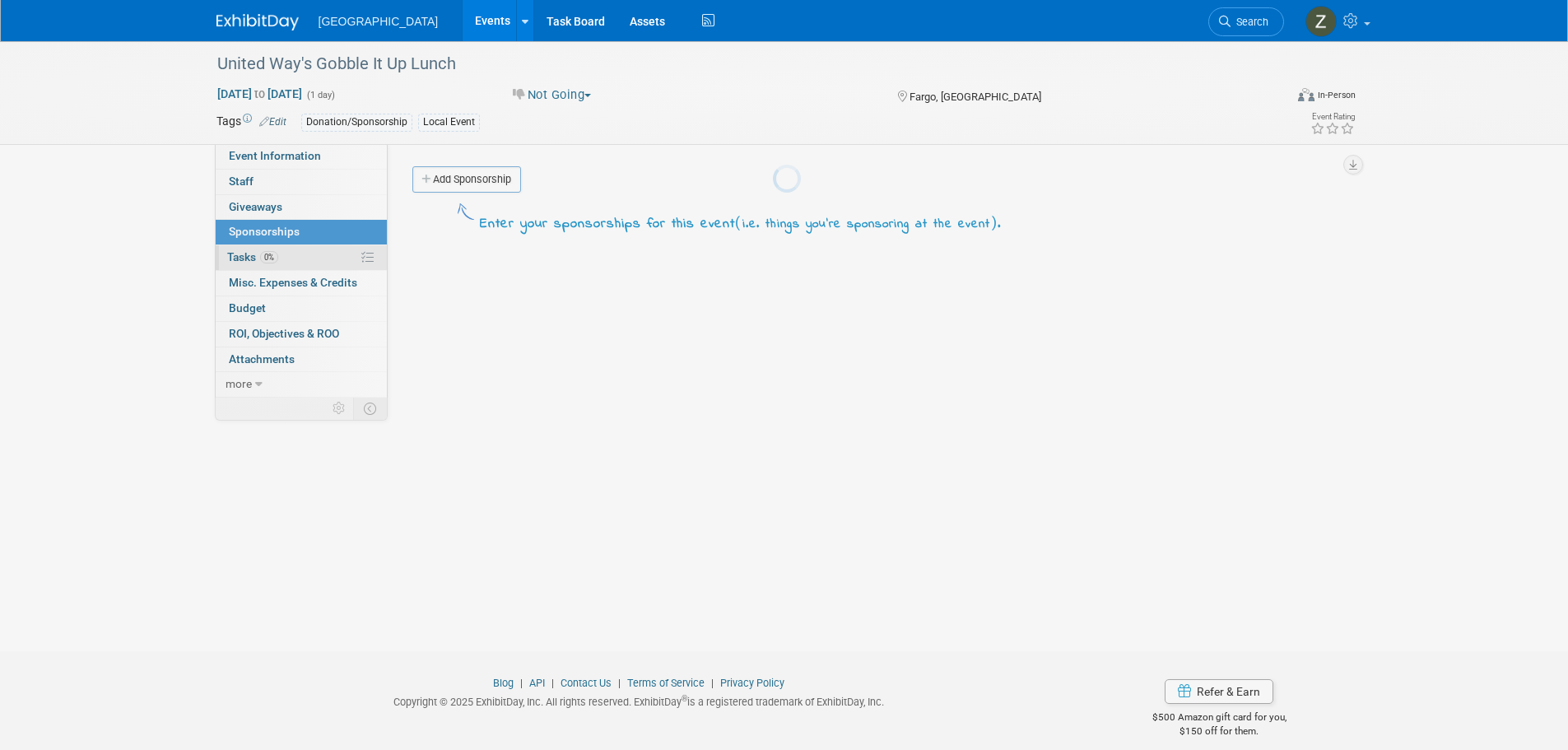
click at [284, 249] on link "0% Tasks 0%" at bounding box center [301, 257] width 171 height 25
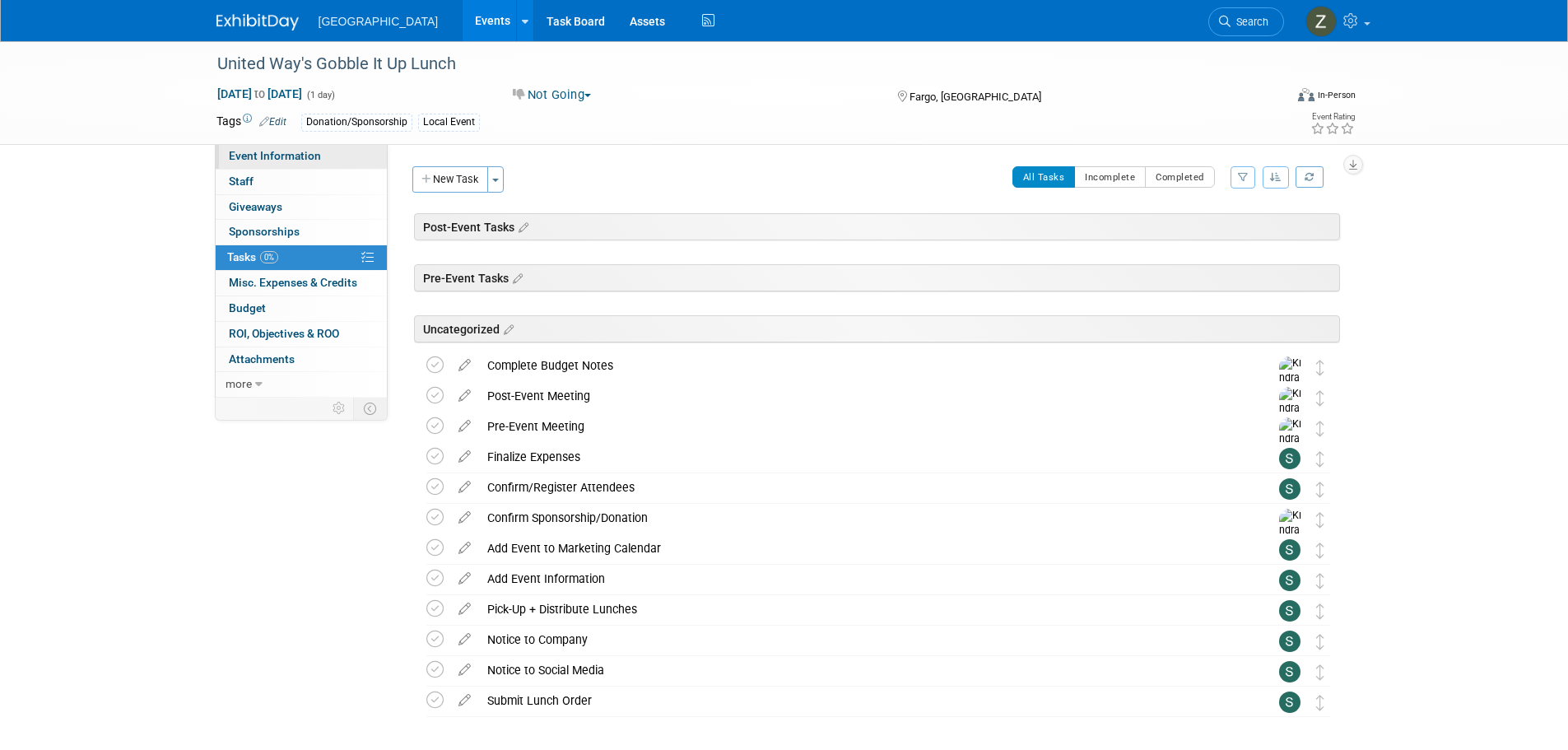
click at [319, 152] on link "Event Information" at bounding box center [301, 156] width 171 height 25
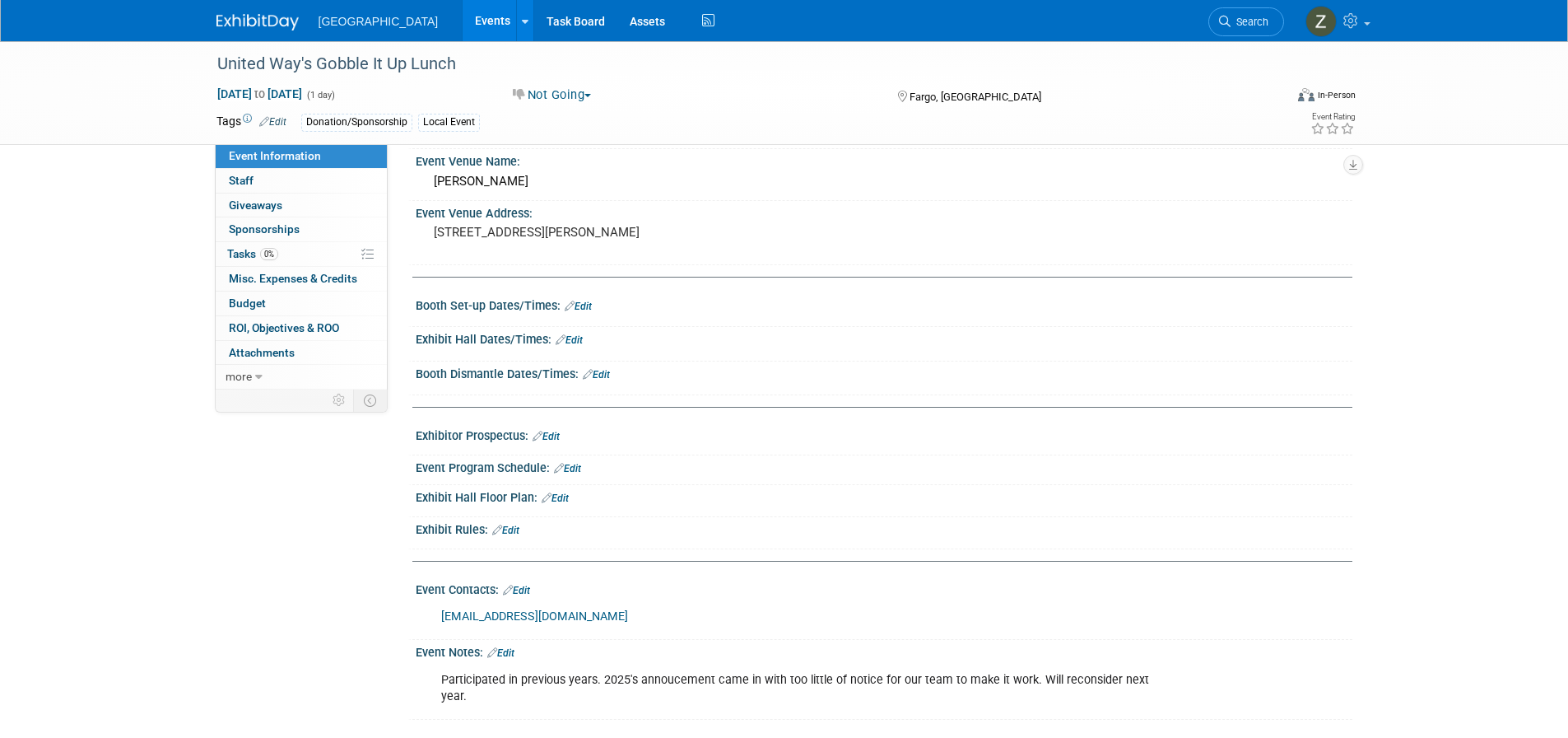
scroll to position [144, 0]
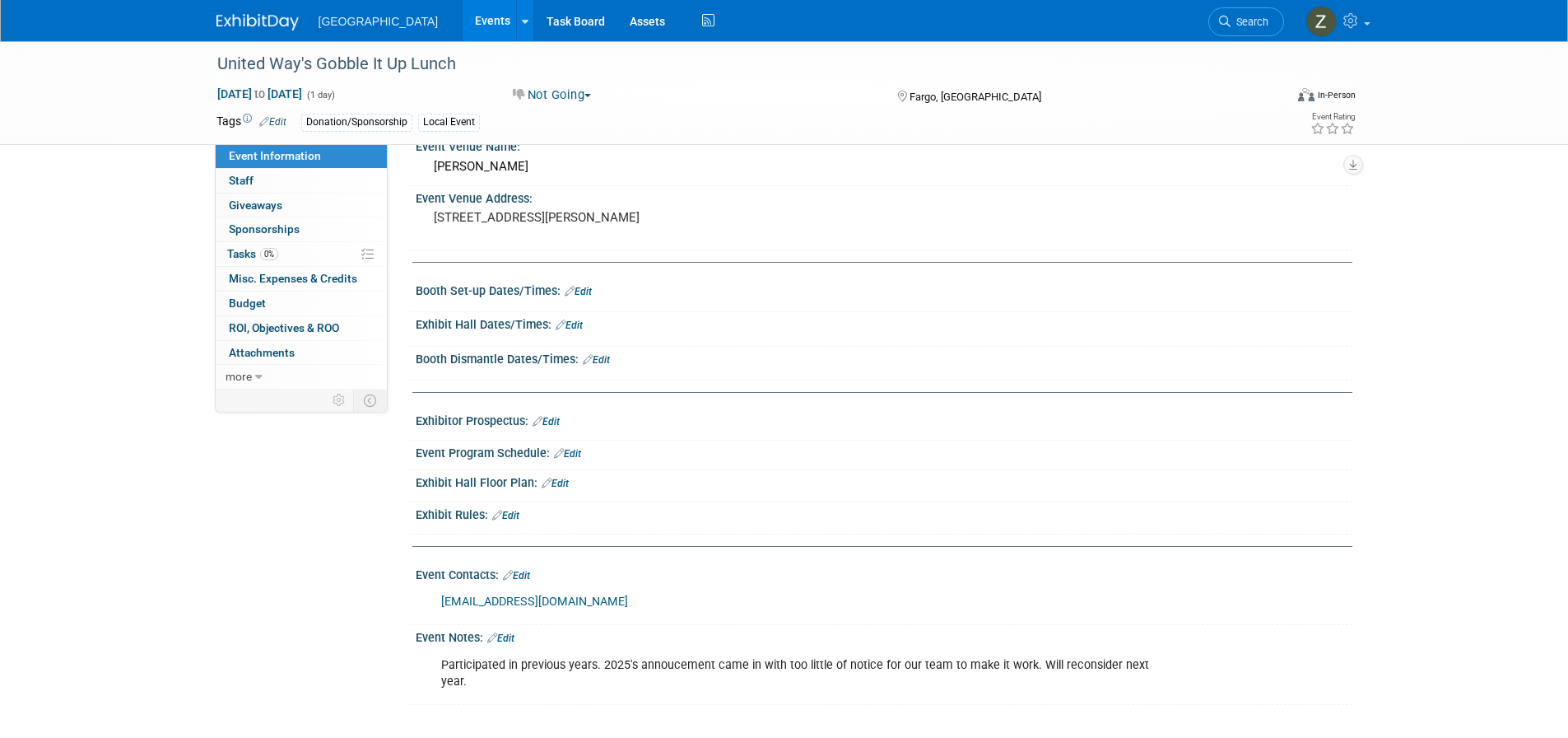
click at [519, 575] on link "Edit" at bounding box center [516, 575] width 27 height 11
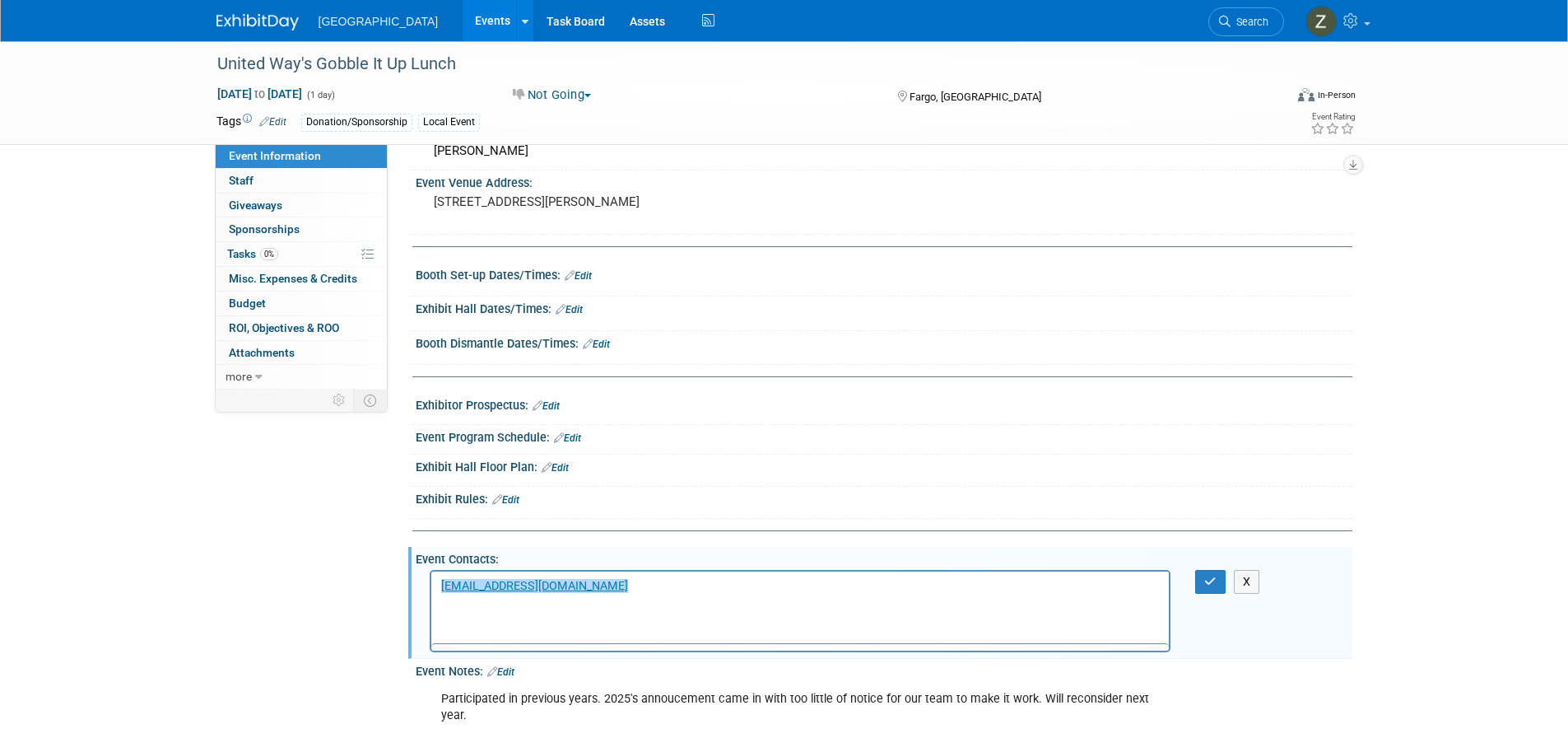
scroll to position [0, 0]
click at [728, 595] on html "﻿unitedway@unitedwaycassclay.org" at bounding box center [799, 583] width 739 height 23
click at [721, 595] on html "unitedway@unitedwaycassclay.org﻿" at bounding box center [799, 583] width 739 height 23
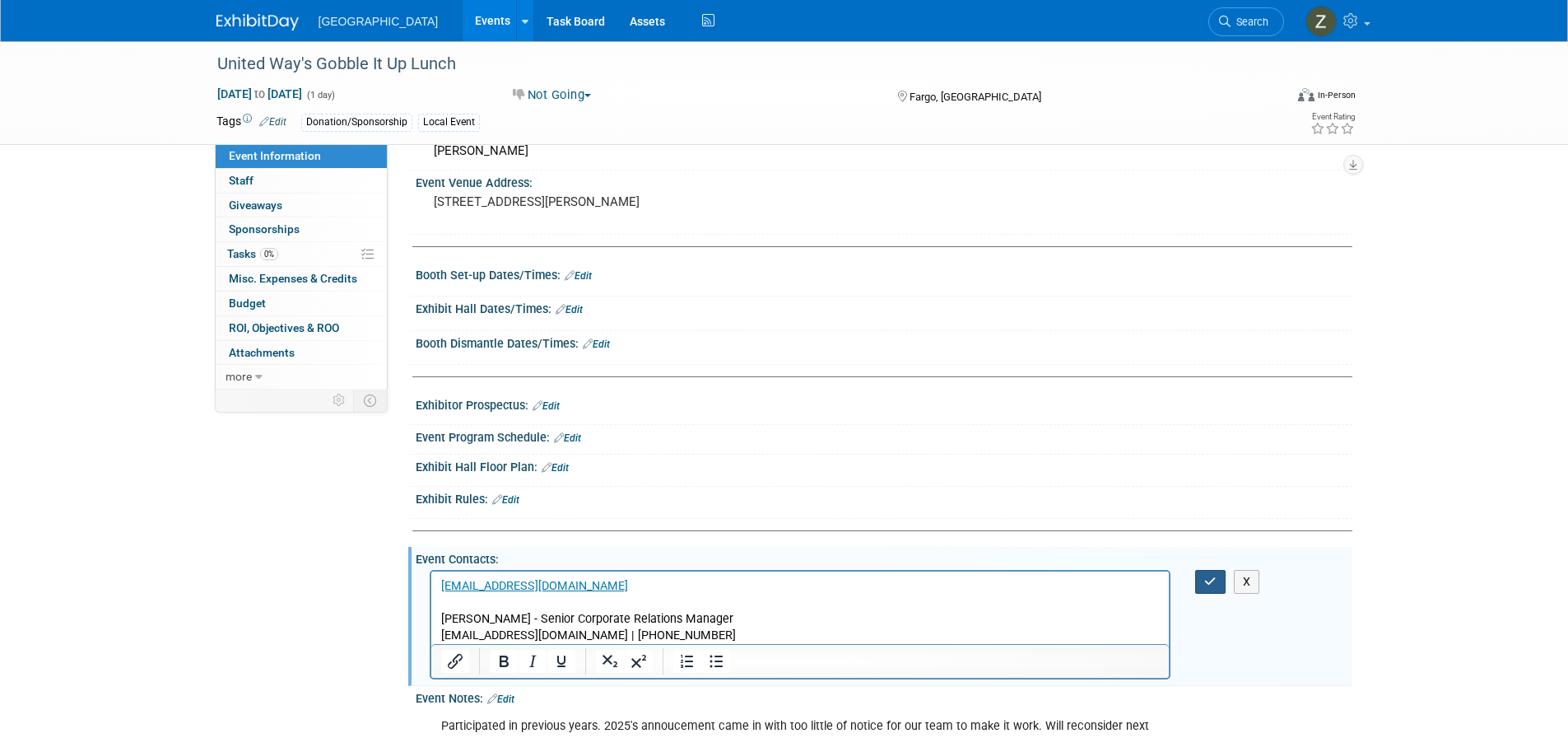
click at [1202, 594] on button "button" at bounding box center [1210, 582] width 30 height 24
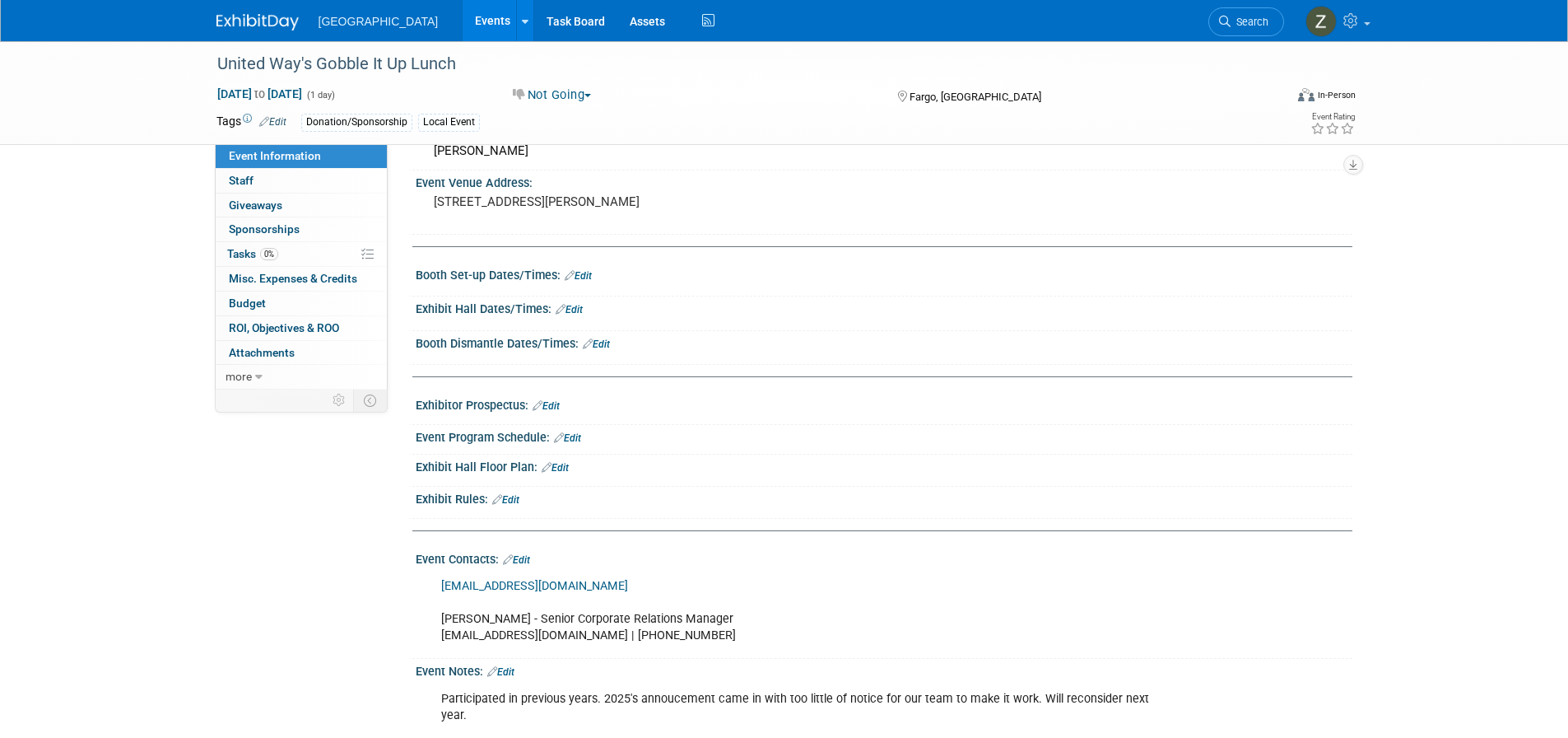
click at [468, 28] on link "Events" at bounding box center [492, 21] width 60 height 42
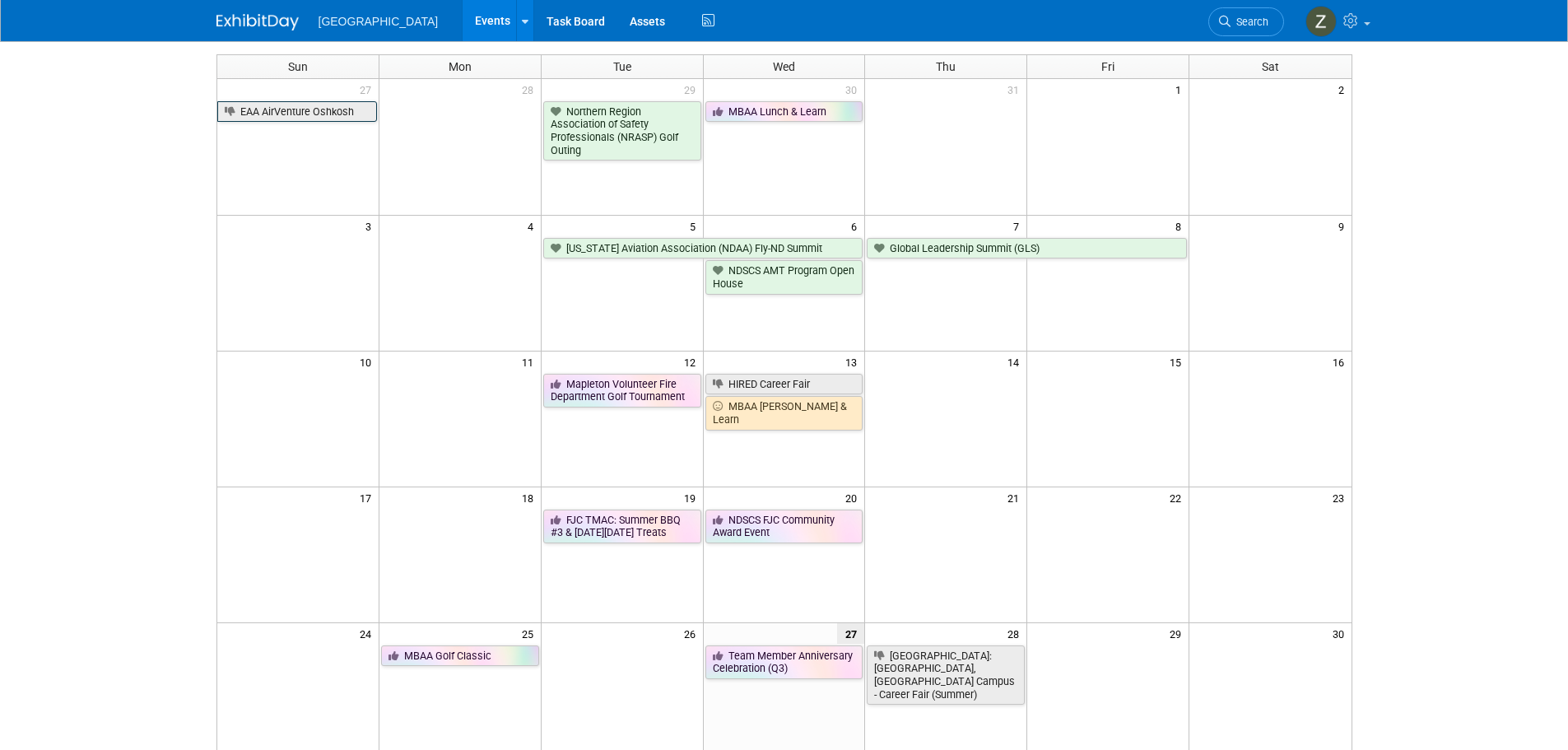
scroll to position [82, 0]
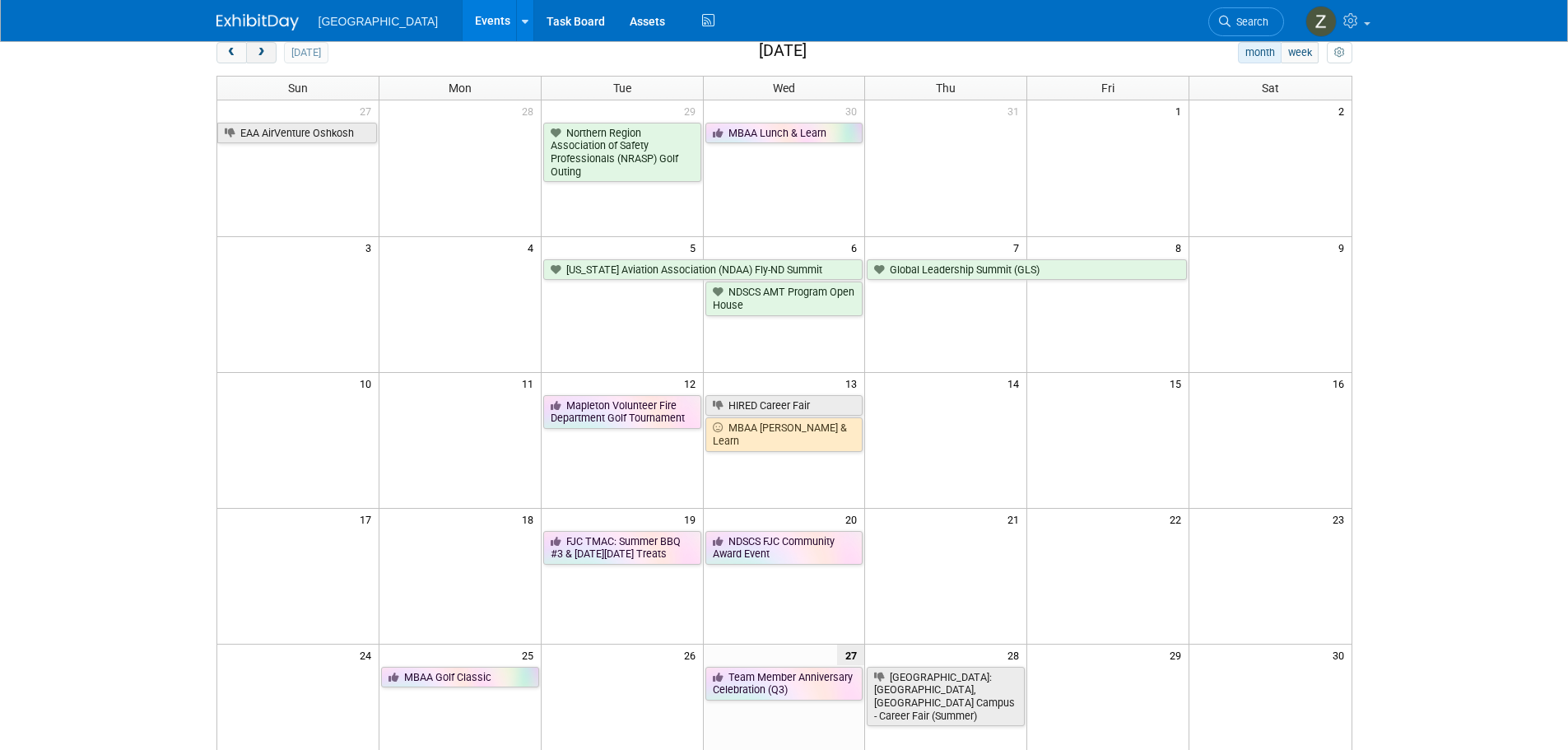
click at [263, 58] on span "next" at bounding box center [261, 53] width 12 height 10
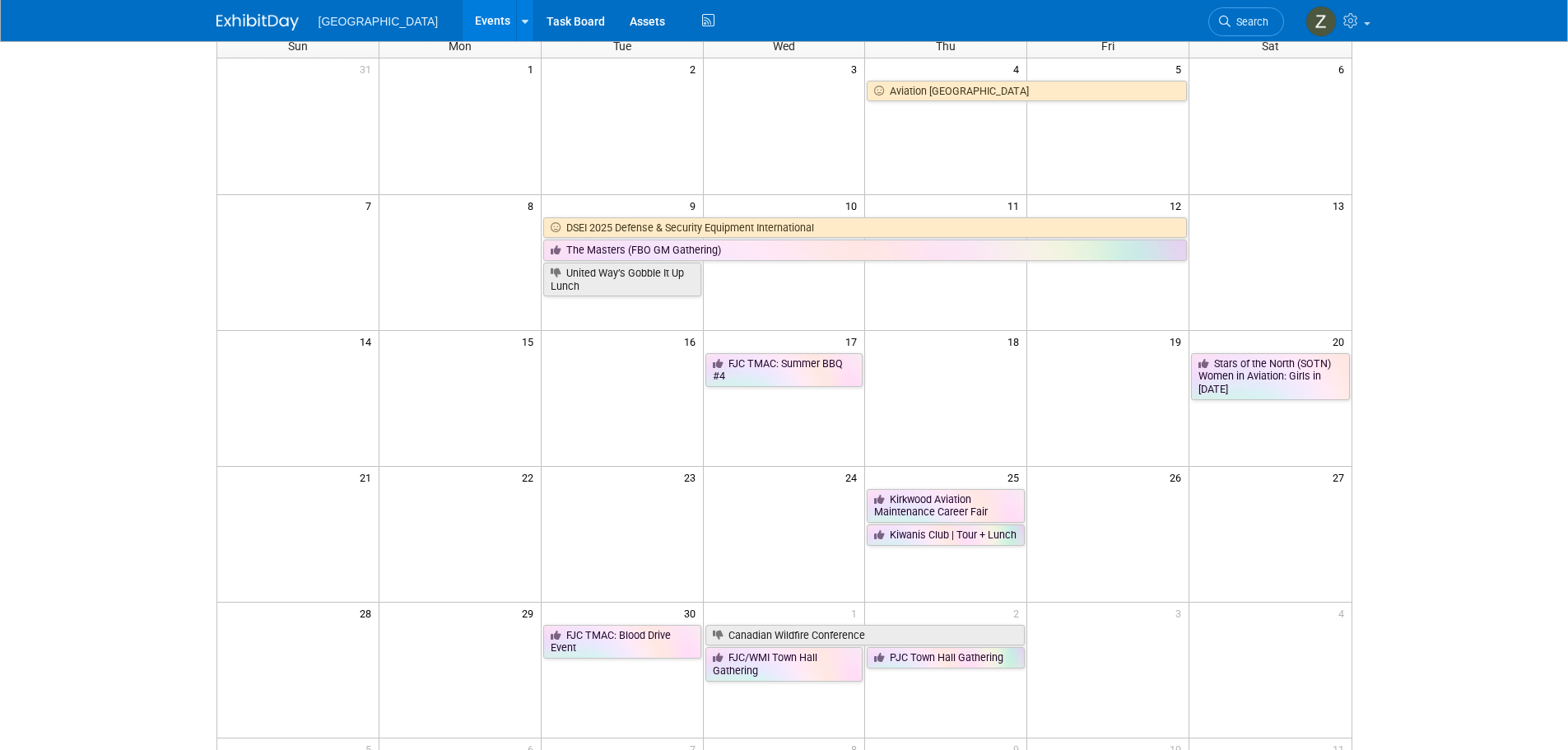
scroll to position [165, 0]
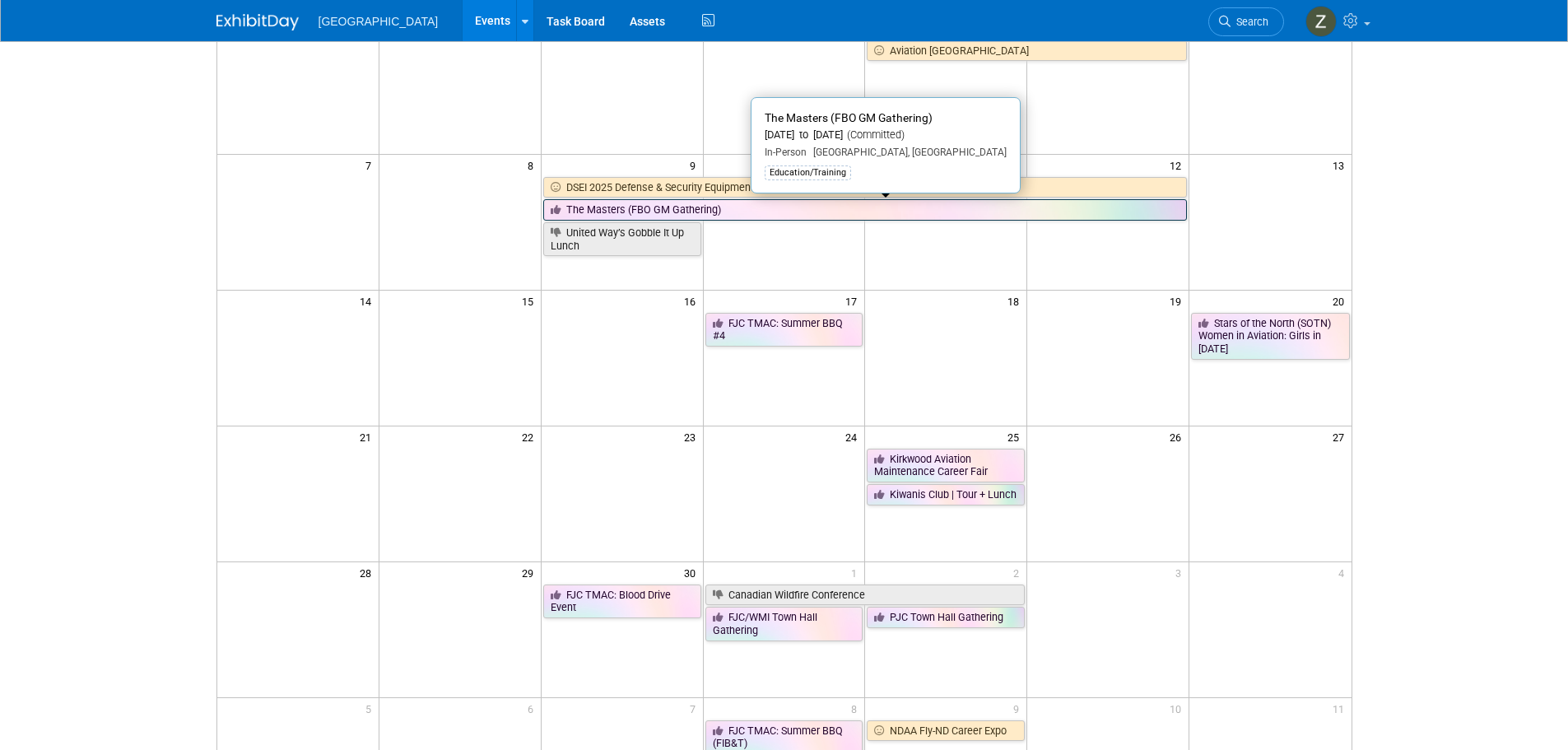
click at [726, 212] on link "The Masters (FBO GM Gathering)" at bounding box center [866, 210] width 644 height 22
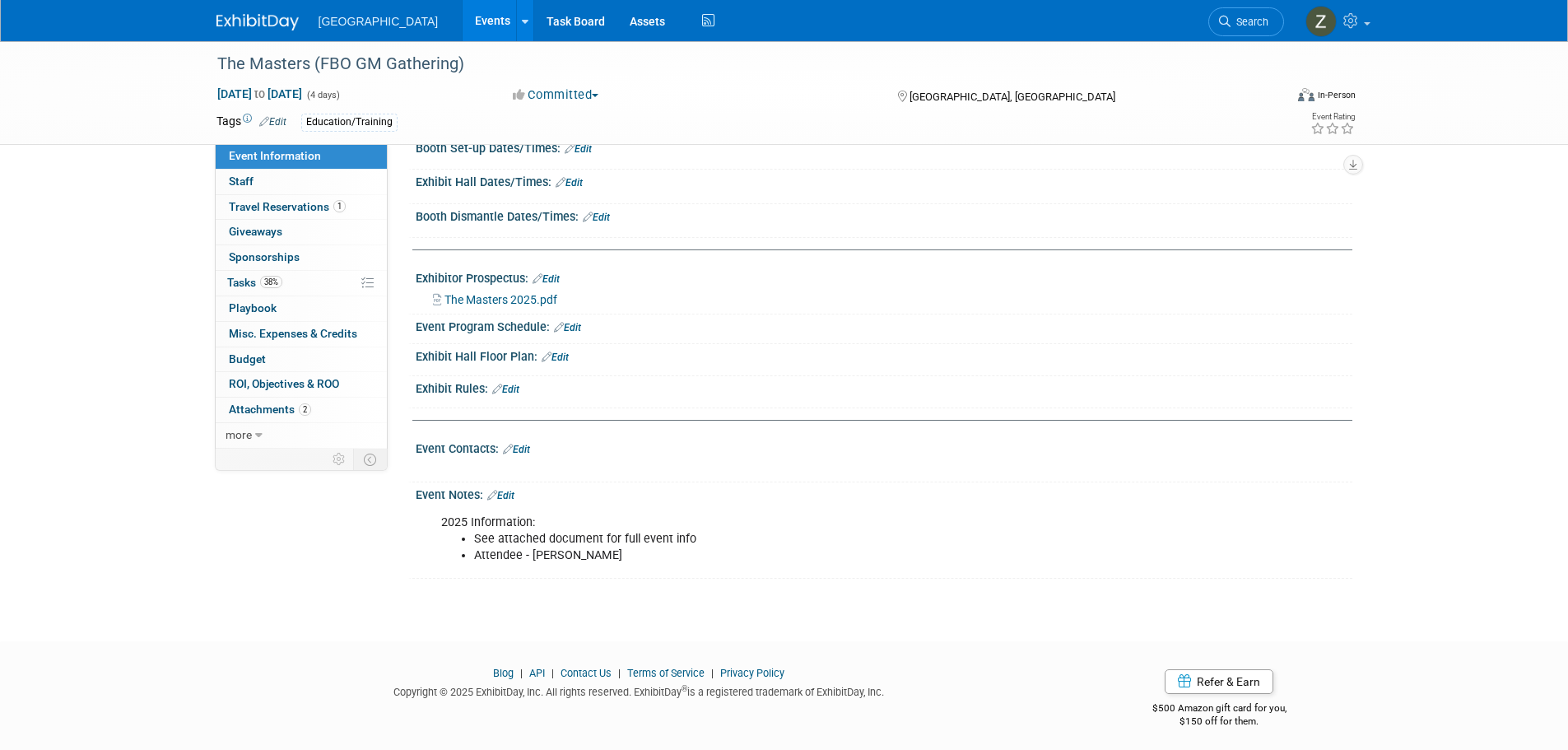
scroll to position [258, 0]
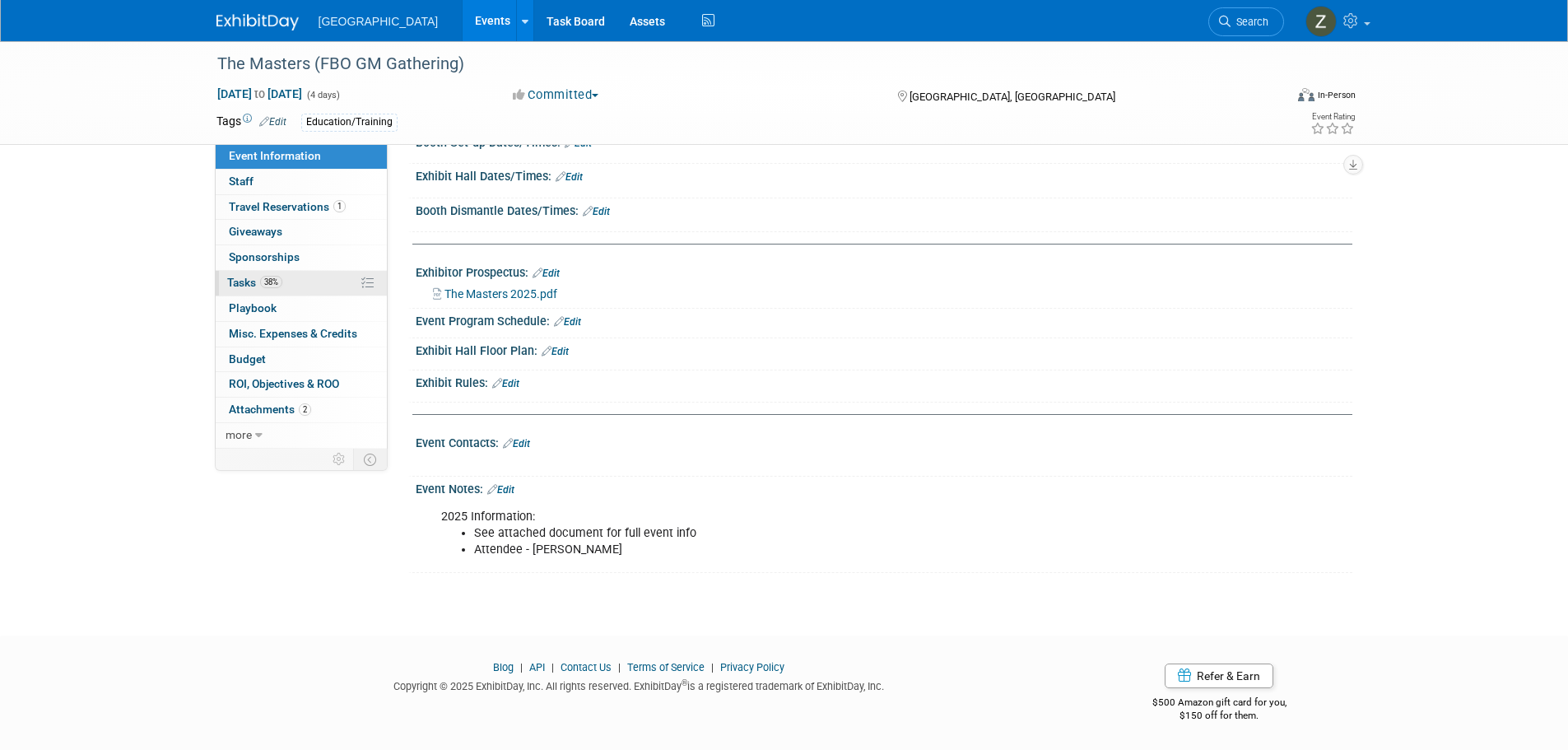
click at [332, 284] on link "38% Tasks 38%" at bounding box center [301, 283] width 171 height 25
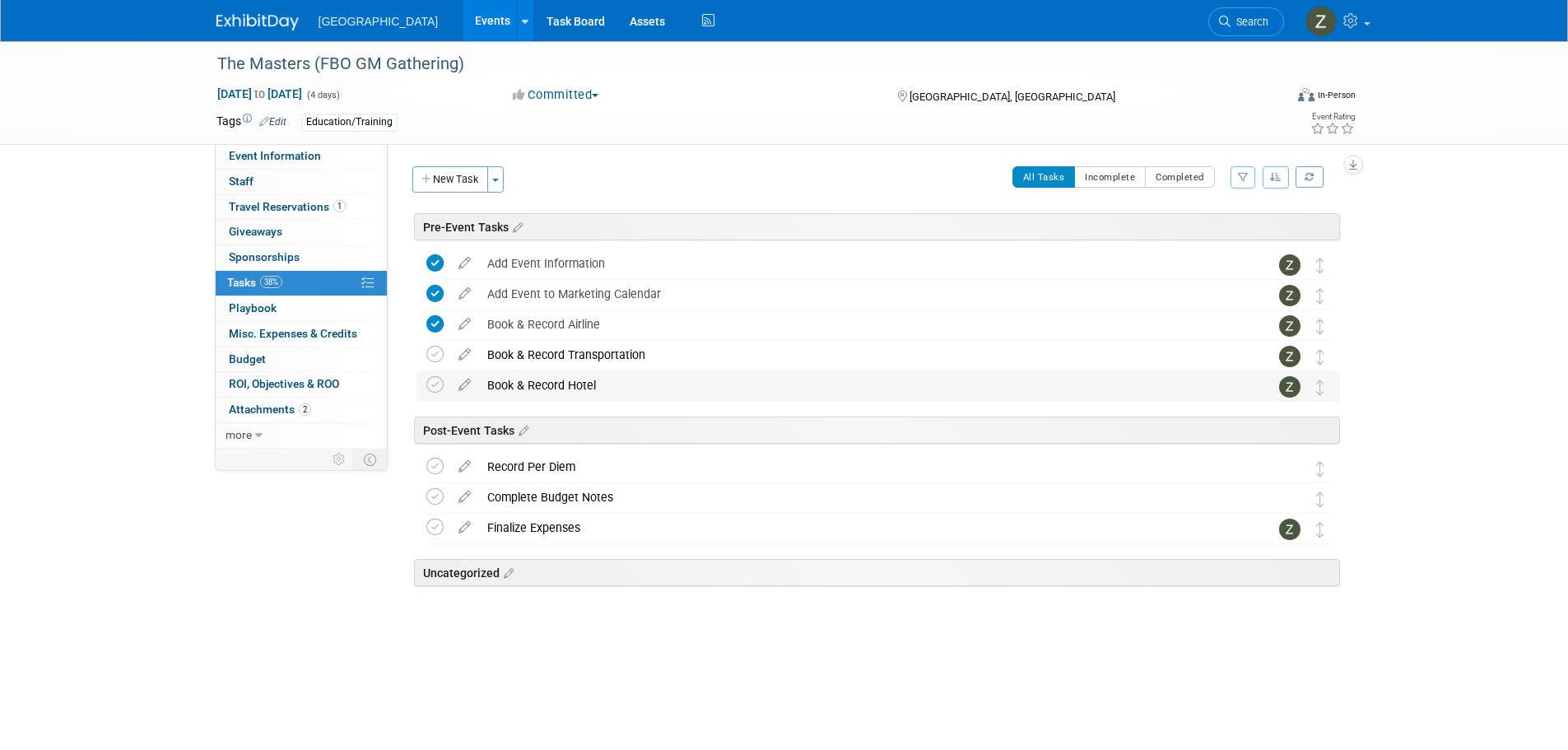
drag, startPoint x: 429, startPoint y: 358, endPoint x: 428, endPoint y: 374, distance: 16.0
click at [429, 361] on icon at bounding box center [436, 354] width 17 height 17
click at [428, 391] on icon at bounding box center [436, 385] width 17 height 17
click at [461, 466] on icon at bounding box center [464, 463] width 29 height 21
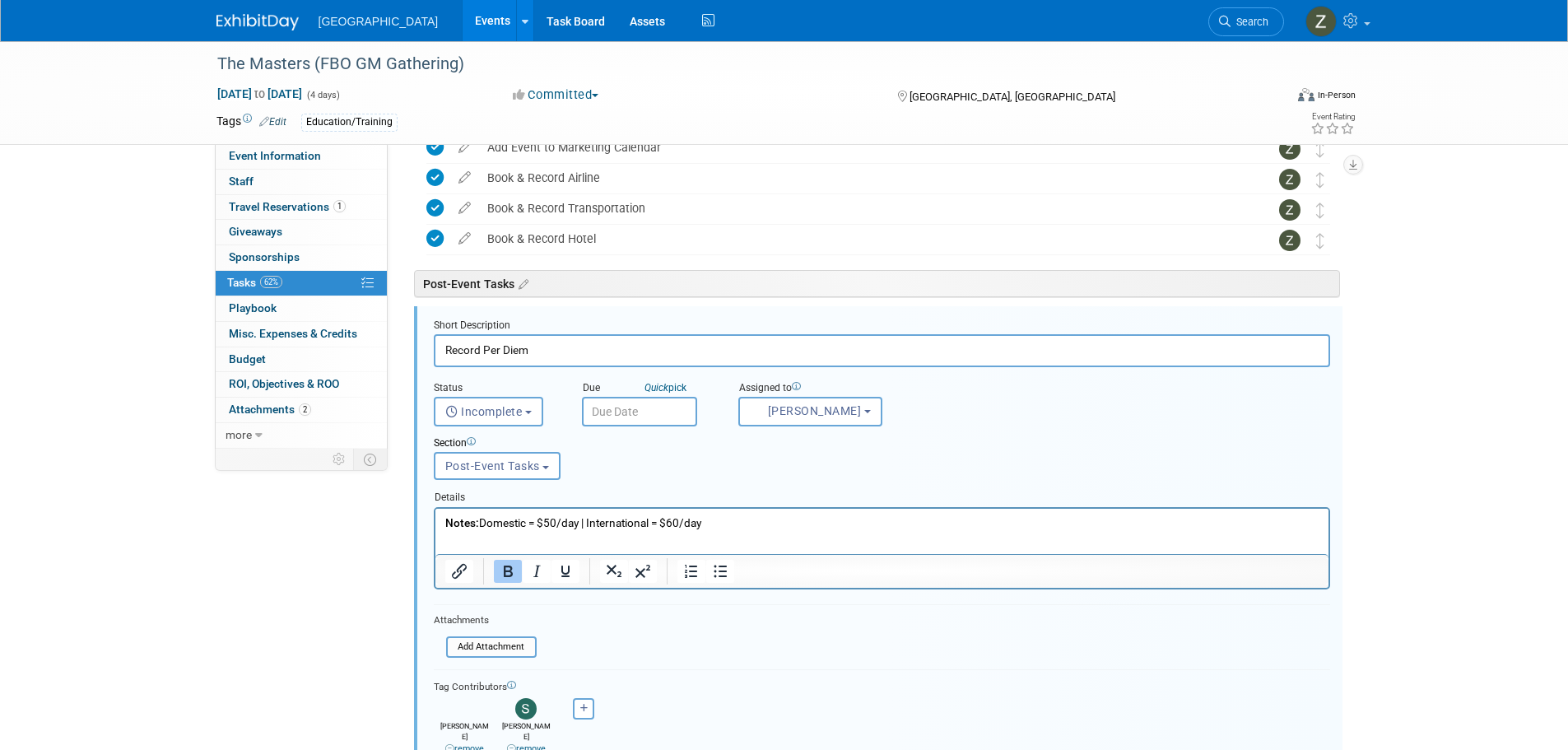
scroll to position [211, 0]
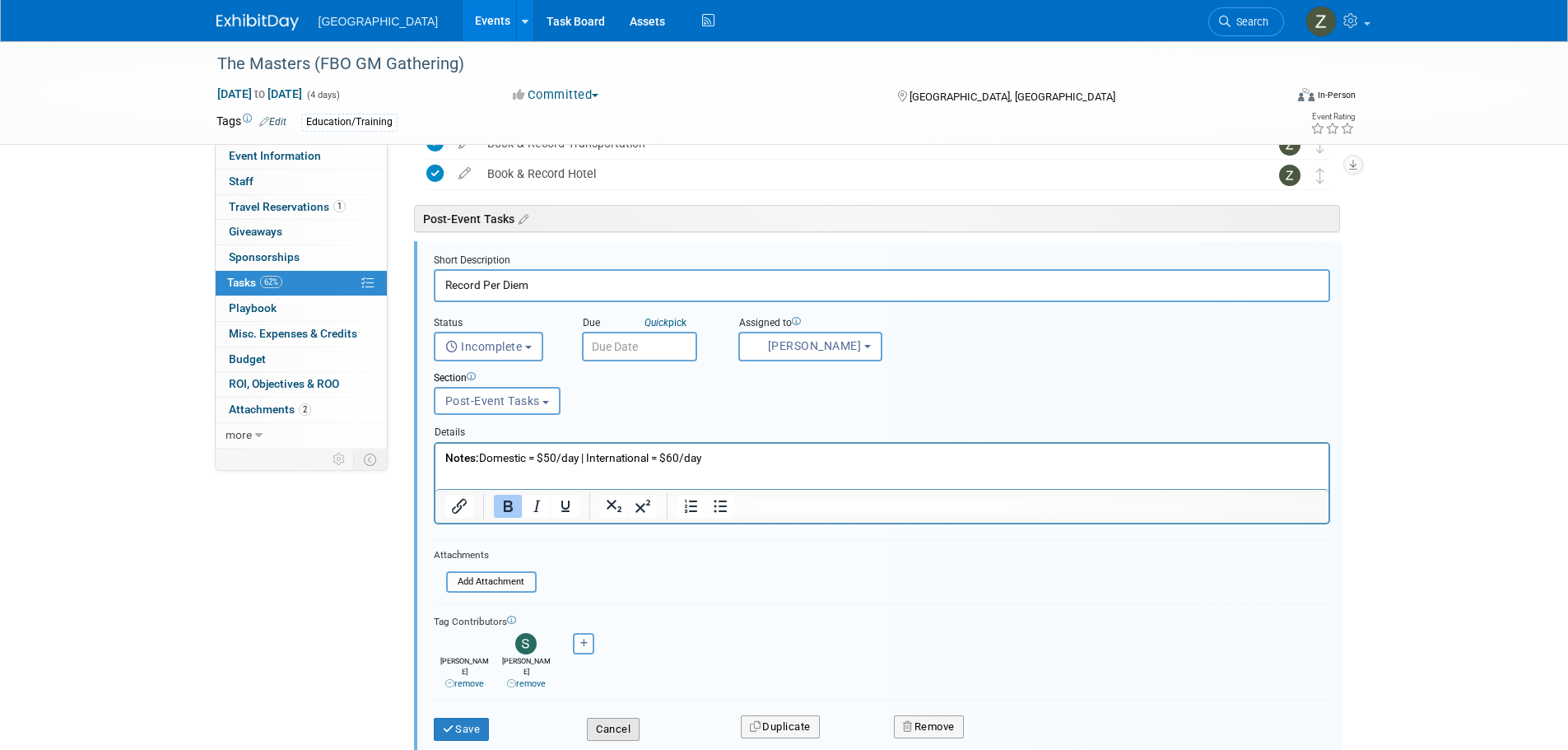
click at [611, 726] on button "Cancel" at bounding box center [613, 737] width 53 height 23
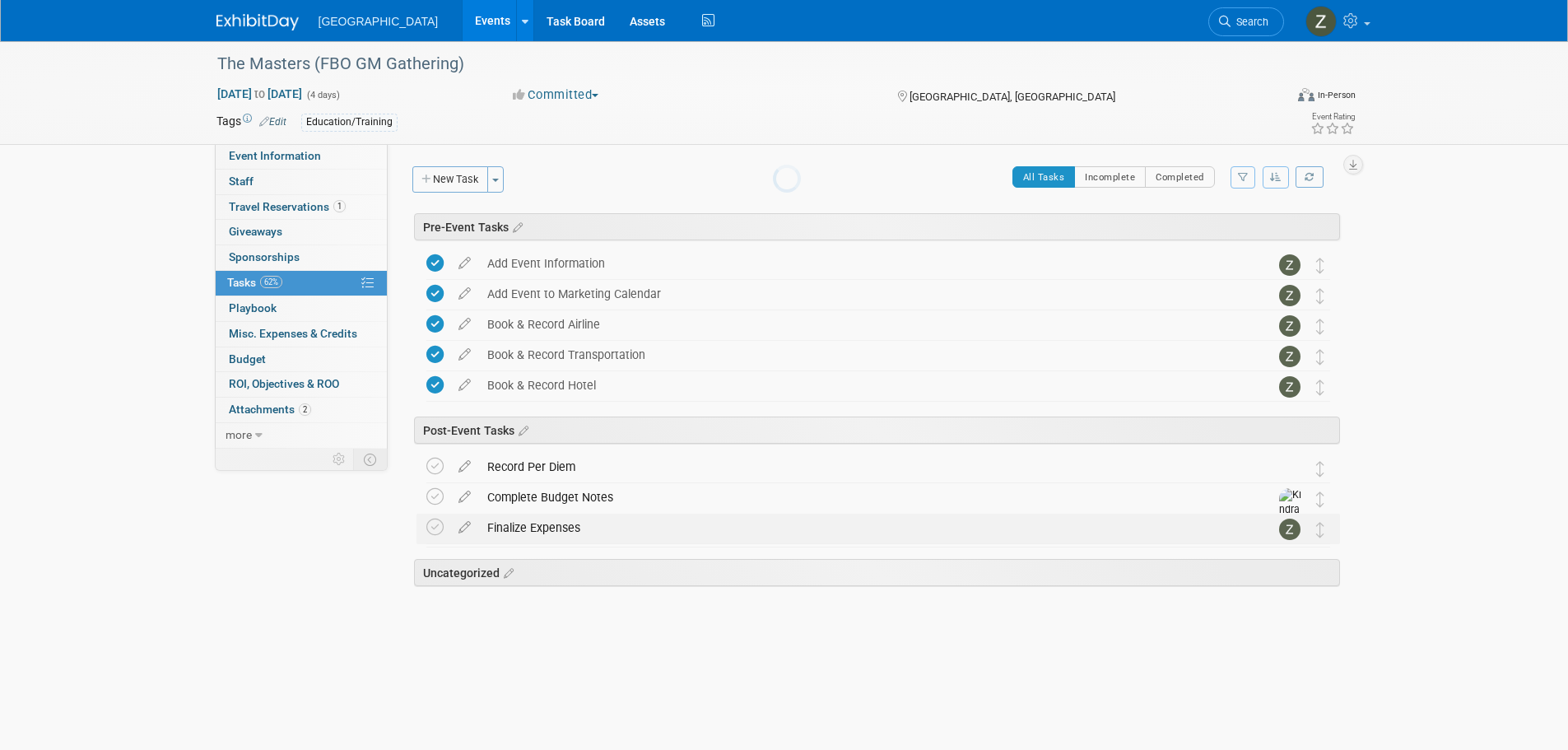
scroll to position [0, 0]
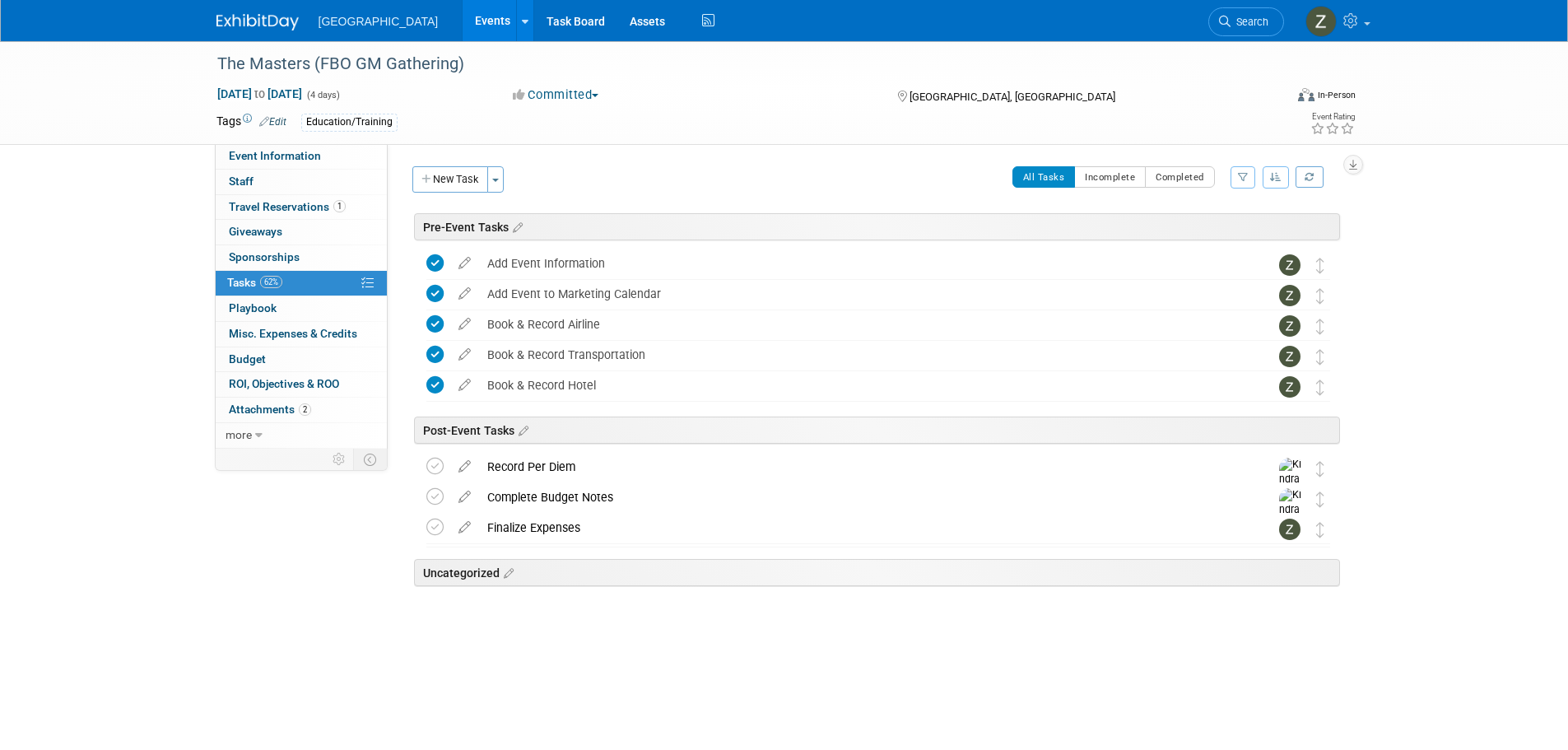
click at [462, 30] on link "Events" at bounding box center [492, 21] width 60 height 42
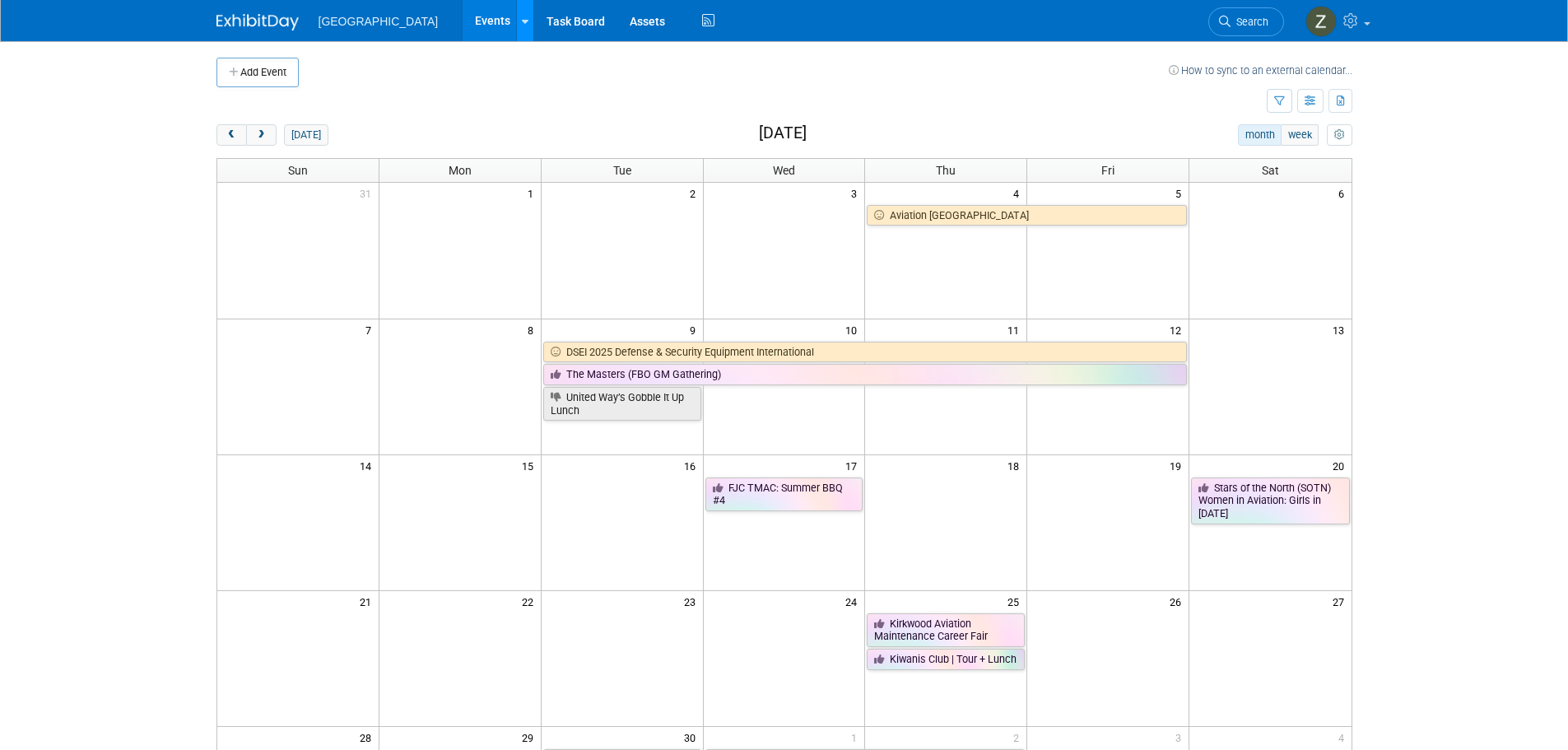
click at [516, 31] on link at bounding box center [525, 21] width 17 height 42
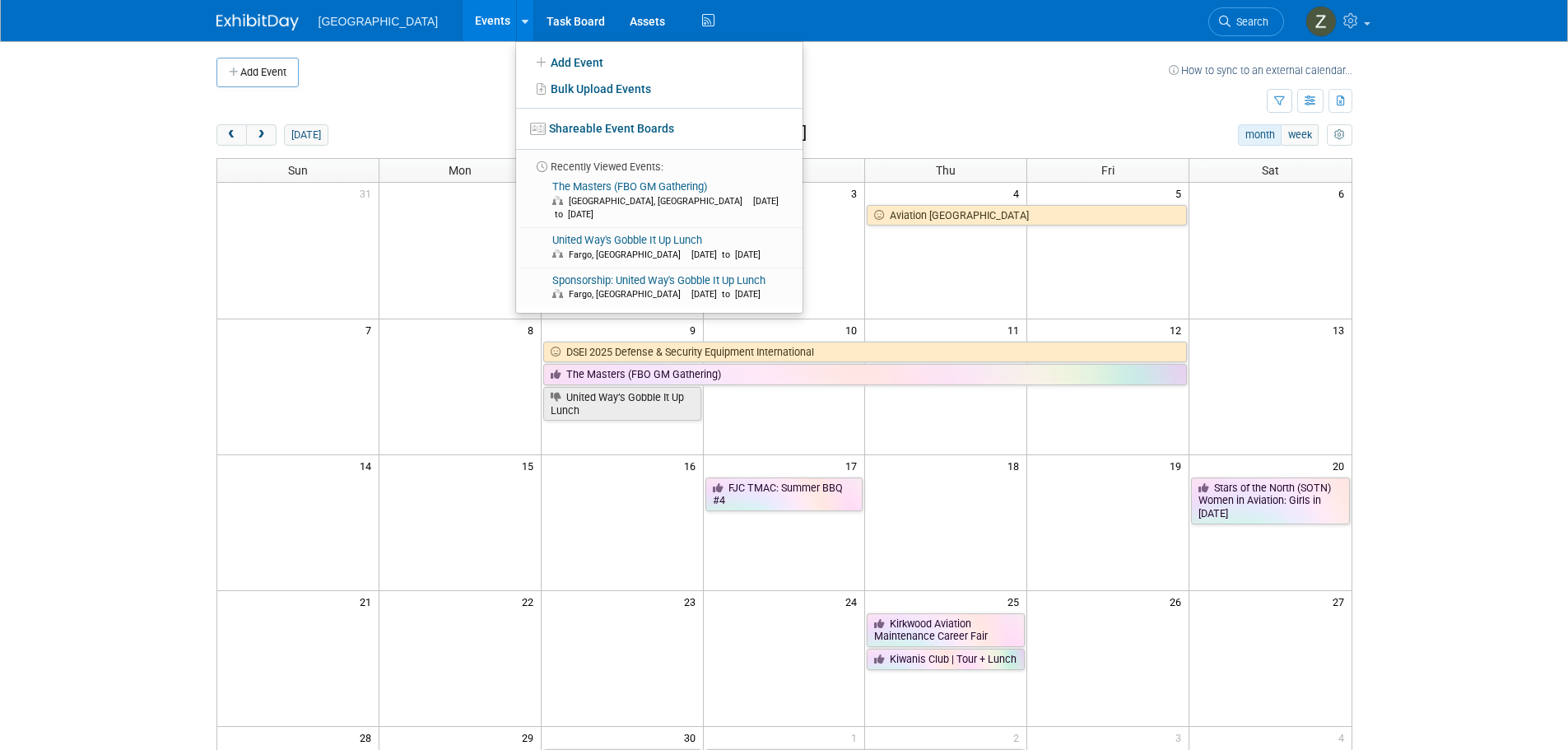
click at [453, 112] on td at bounding box center [741, 101] width 1050 height 29
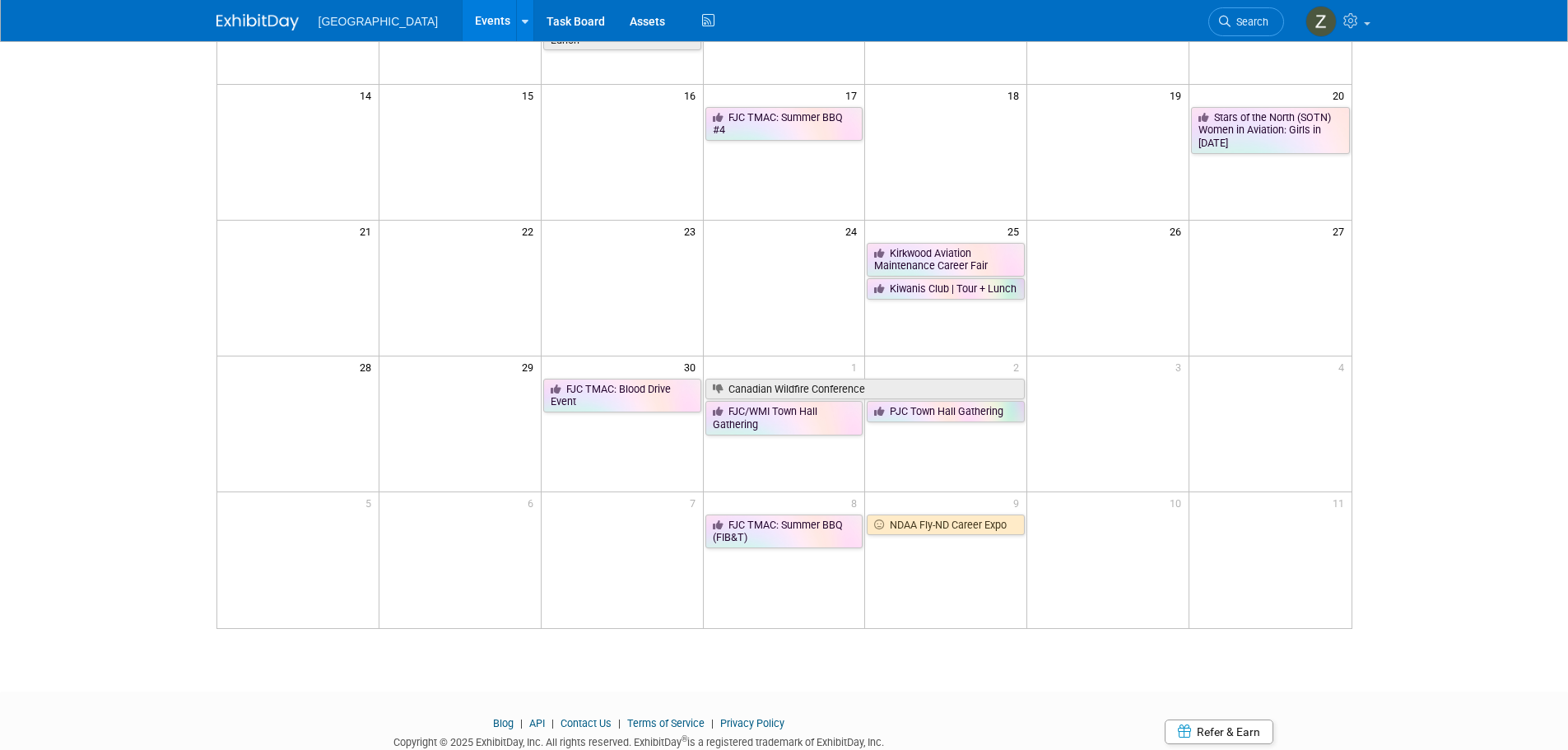
scroll to position [346, 0]
